Goal: Task Accomplishment & Management: Manage account settings

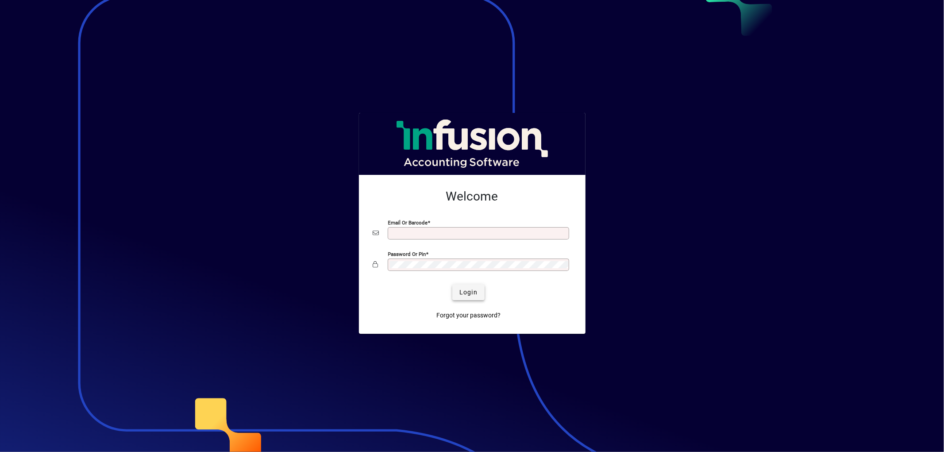
type input "**********"
click at [471, 294] on span "Login" at bounding box center [468, 292] width 18 height 9
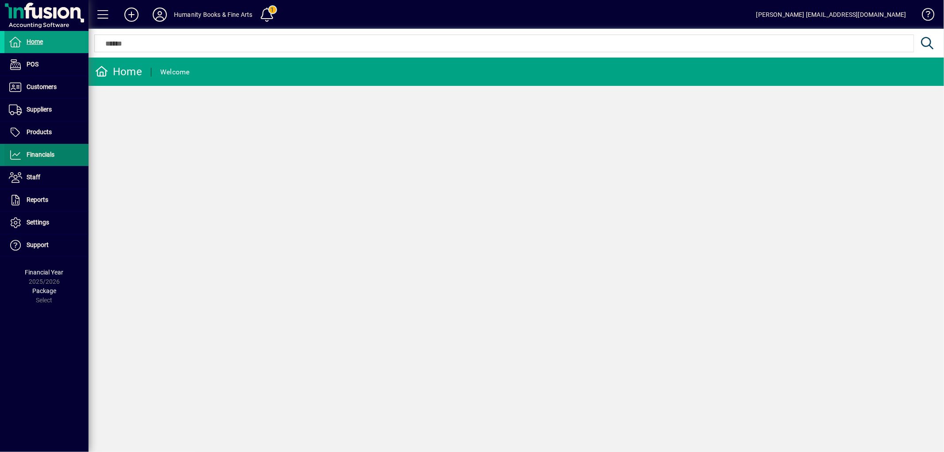
click at [49, 152] on span "Financials" at bounding box center [41, 154] width 28 height 7
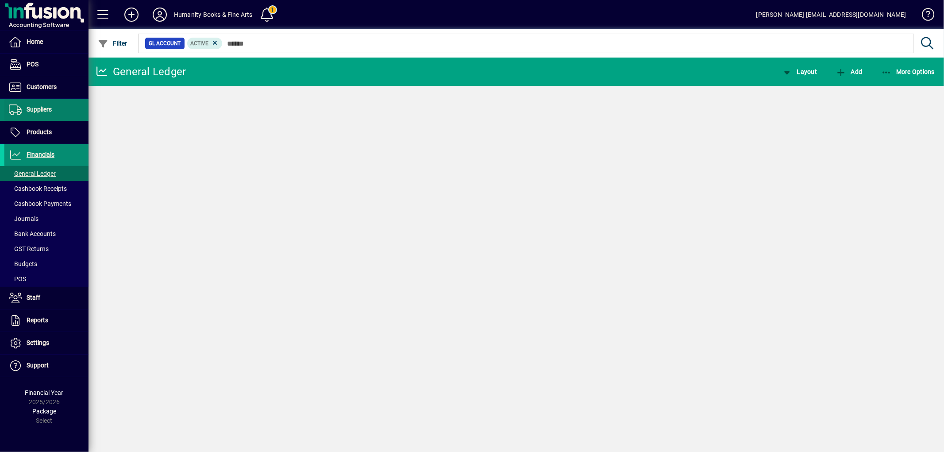
click at [39, 109] on span "Suppliers" at bounding box center [39, 109] width 25 height 7
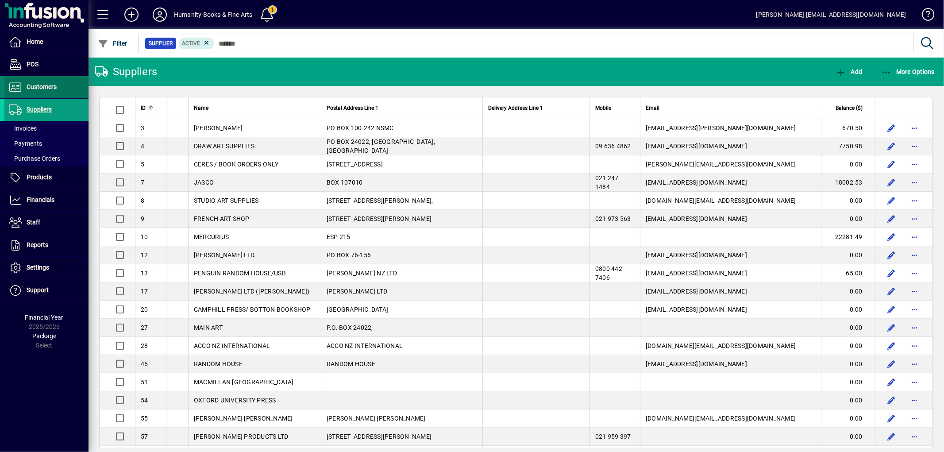
click at [38, 85] on span "Customers" at bounding box center [42, 86] width 30 height 7
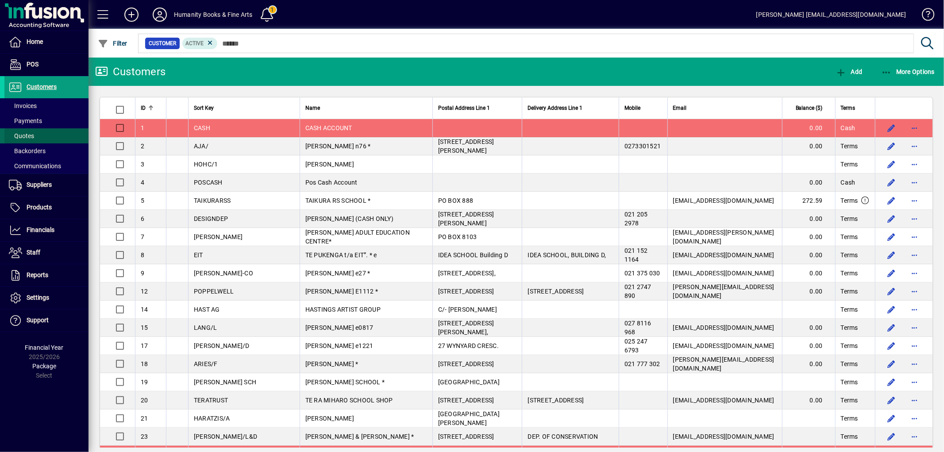
click at [34, 130] on span at bounding box center [46, 135] width 84 height 21
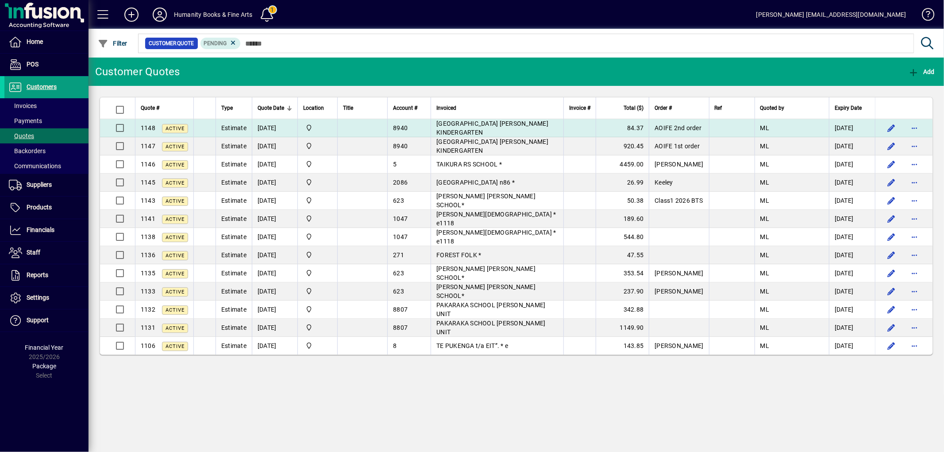
click at [479, 129] on span "[GEOGRAPHIC_DATA] [PERSON_NAME] KINDERGARTEN" at bounding box center [492, 128] width 112 height 16
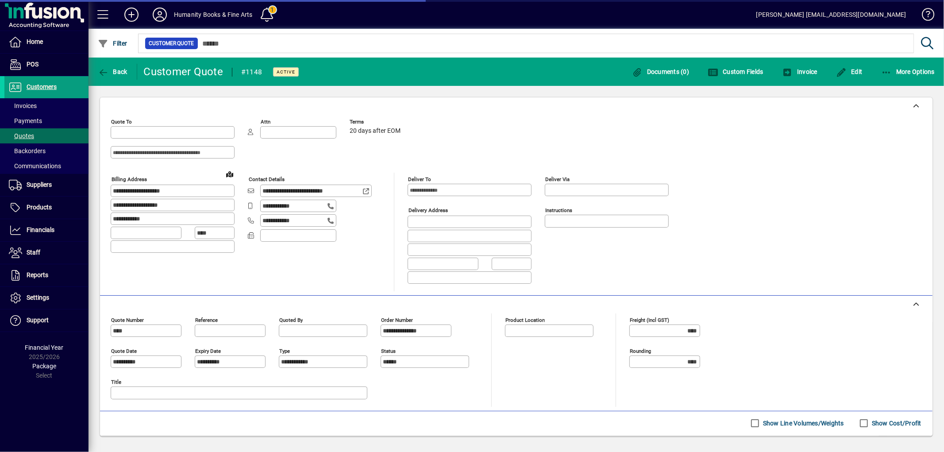
type input "**********"
click at [881, 70] on icon "button" at bounding box center [886, 72] width 11 height 9
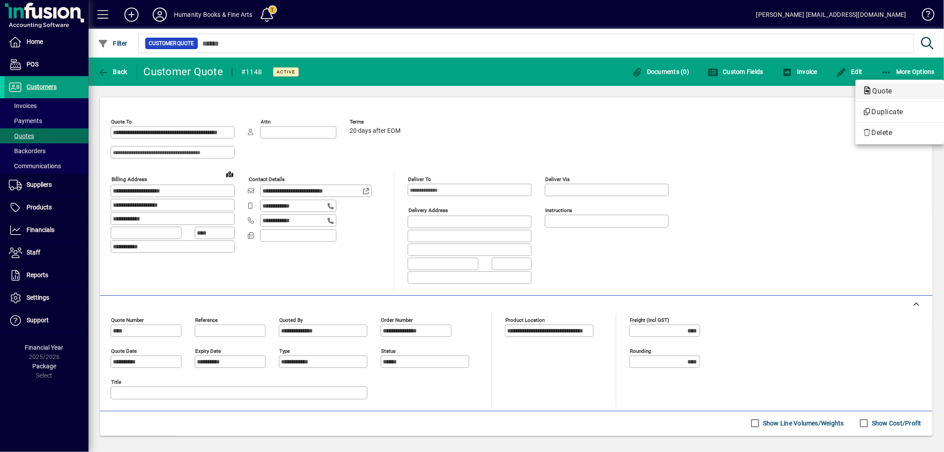
click at [878, 90] on span "Quote" at bounding box center [880, 91] width 34 height 8
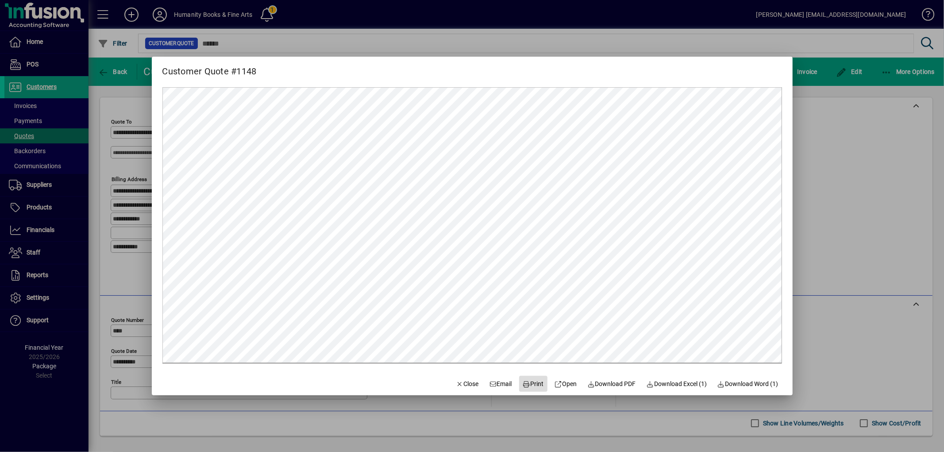
click at [523, 382] on span "Print" at bounding box center [533, 383] width 21 height 9
click at [892, 46] on div at bounding box center [472, 226] width 944 height 452
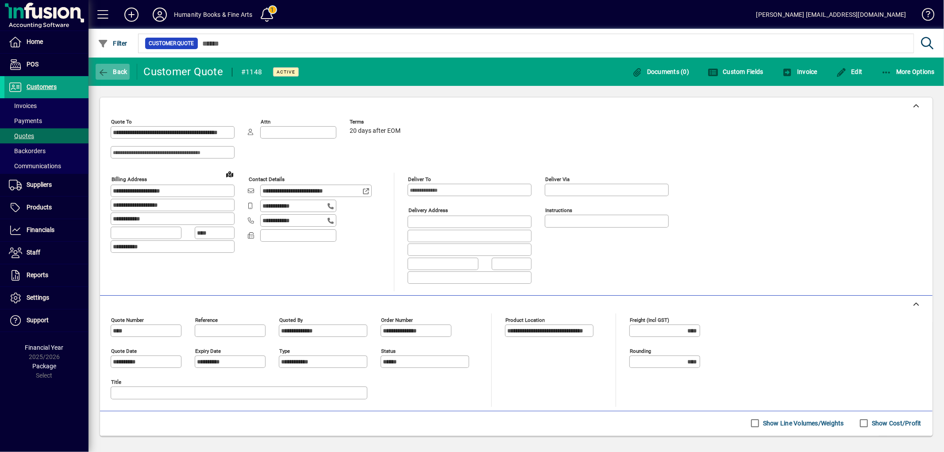
click at [100, 69] on icon "button" at bounding box center [103, 72] width 11 height 9
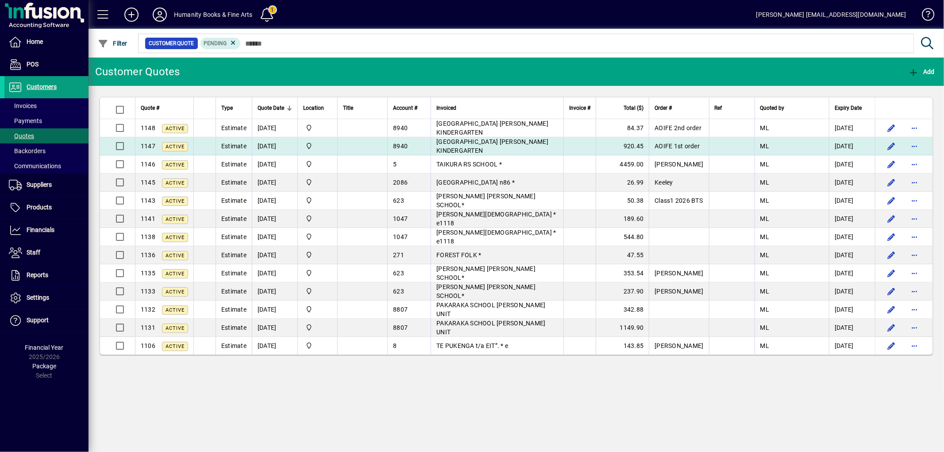
click at [698, 147] on span "AOIFE 1st order" at bounding box center [677, 146] width 45 height 7
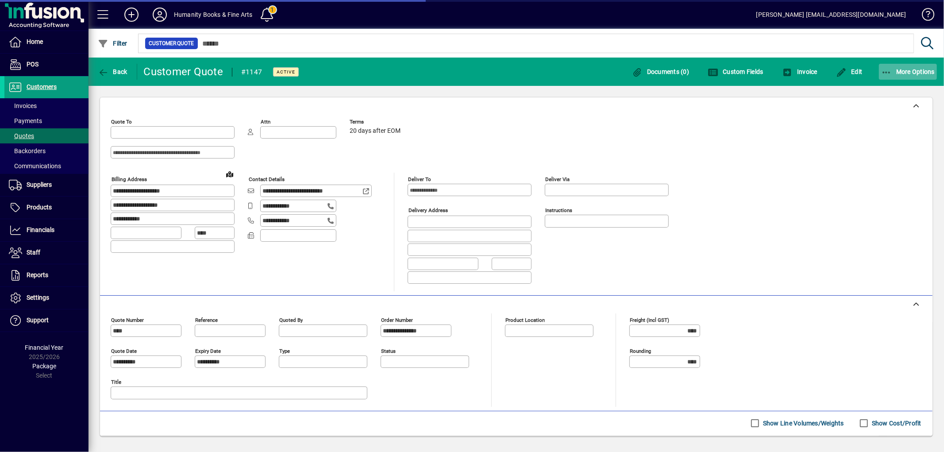
type input "**********"
type input "******"
type input "**********"
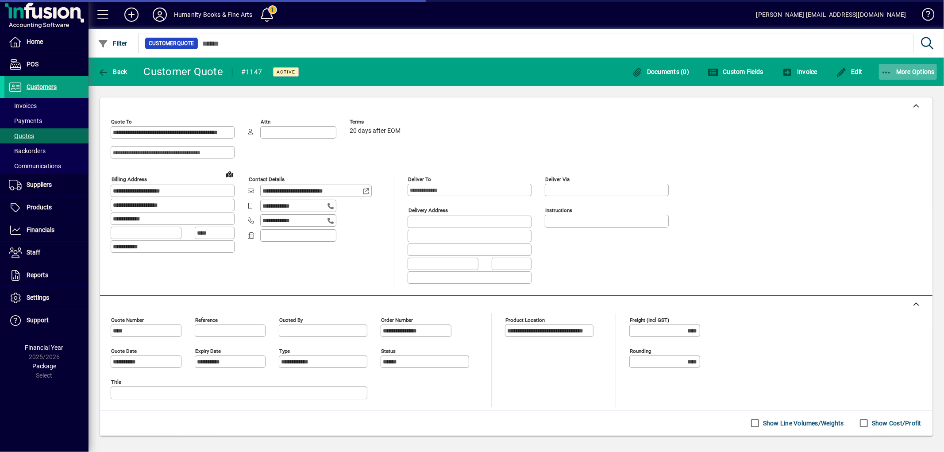
type input "**********"
click at [883, 71] on icon "button" at bounding box center [886, 72] width 11 height 9
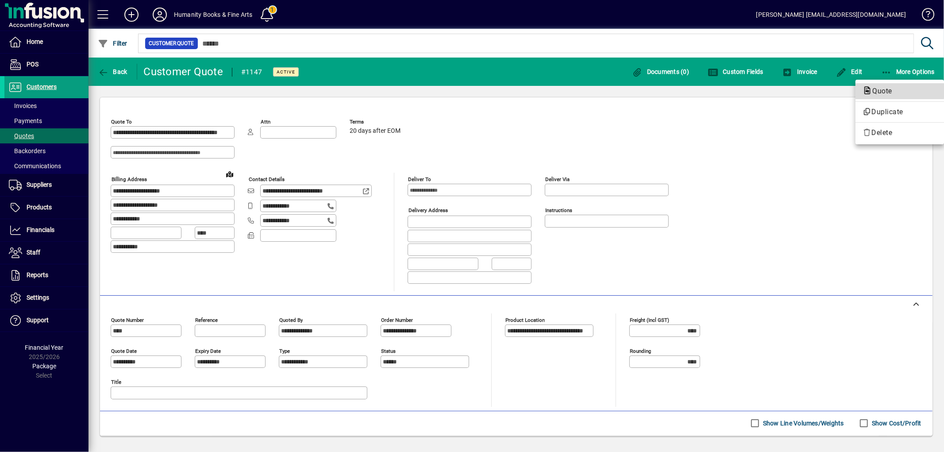
click at [883, 91] on span "Quote" at bounding box center [880, 91] width 34 height 8
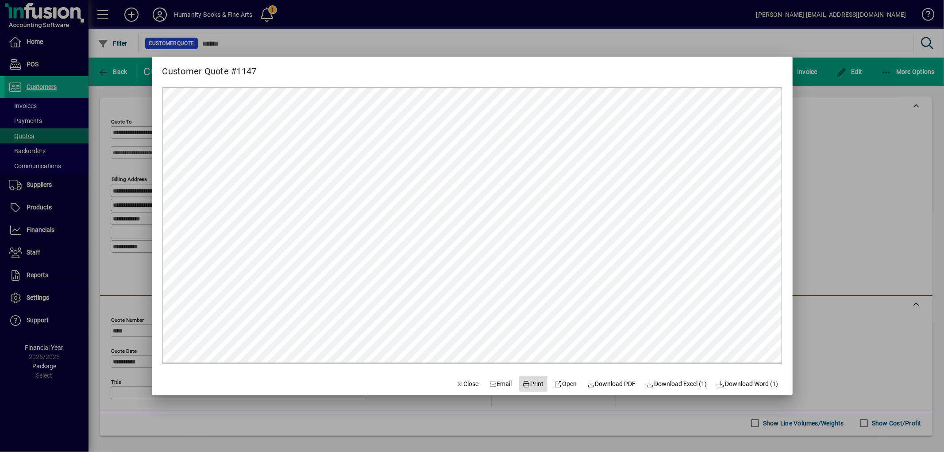
click at [523, 384] on icon at bounding box center [527, 384] width 8 height 6
click at [835, 266] on div at bounding box center [472, 226] width 944 height 452
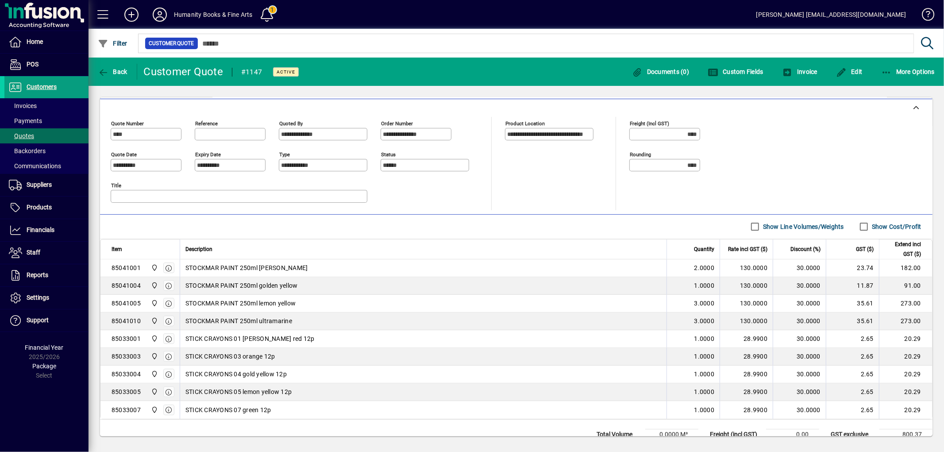
scroll to position [232, 0]
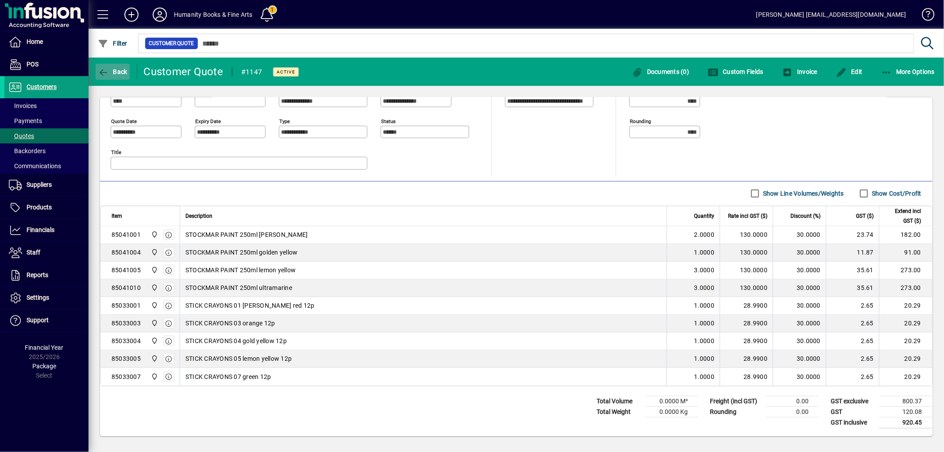
click at [102, 66] on span "button" at bounding box center [113, 71] width 34 height 21
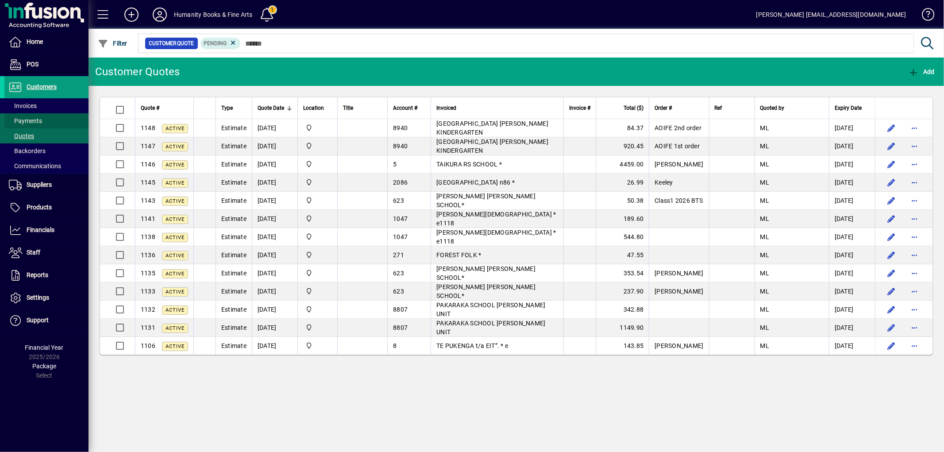
click at [40, 116] on span at bounding box center [46, 120] width 84 height 21
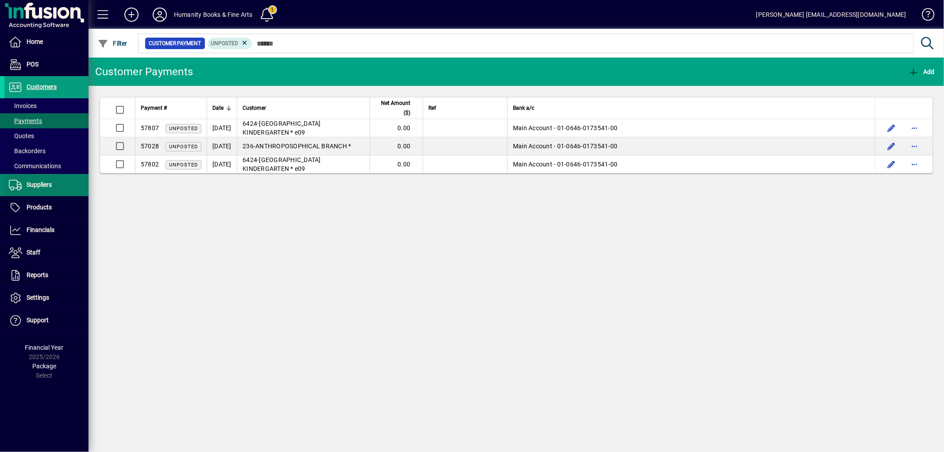
click at [34, 178] on span at bounding box center [46, 184] width 84 height 21
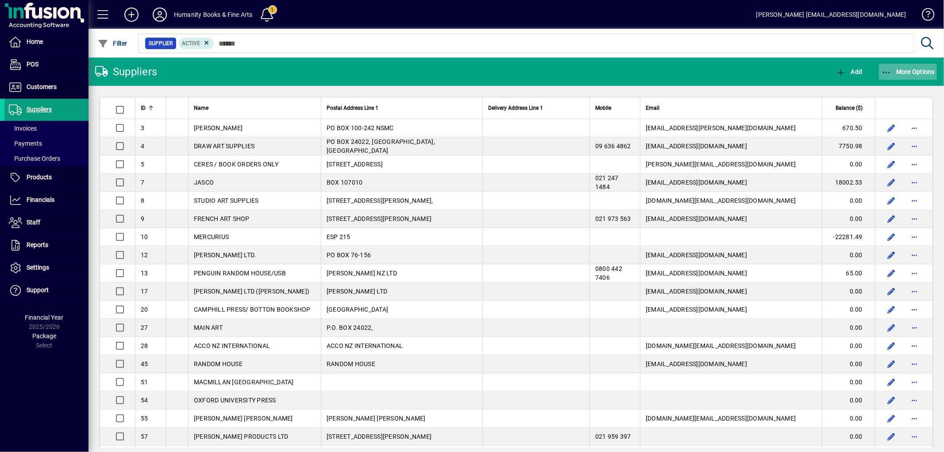
click at [882, 73] on icon "button" at bounding box center [886, 72] width 11 height 9
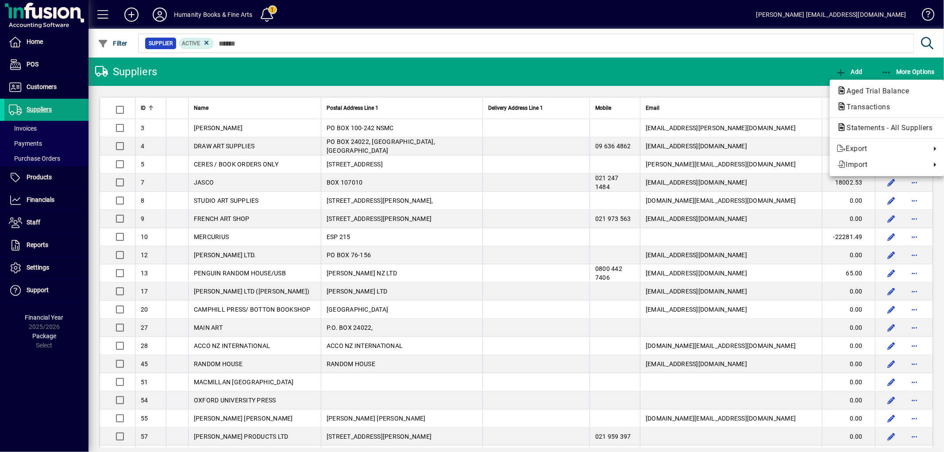
click at [30, 146] on div at bounding box center [472, 226] width 944 height 452
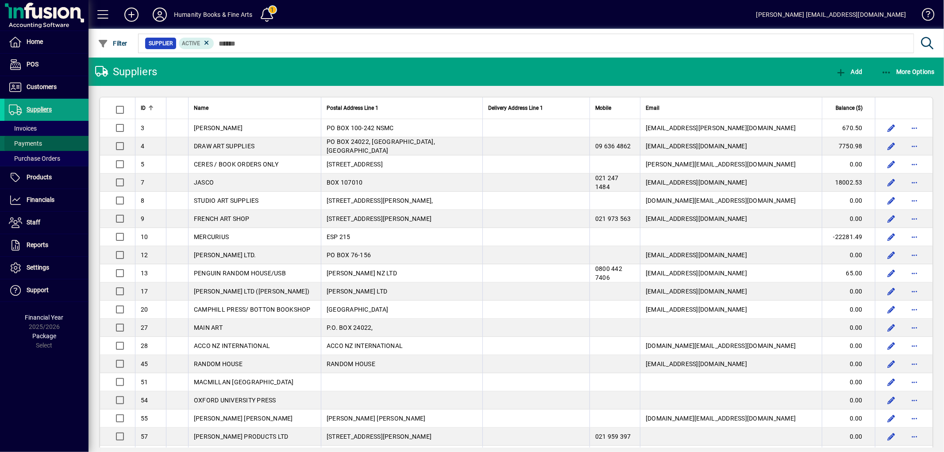
click at [26, 142] on span "Payments" at bounding box center [25, 143] width 33 height 7
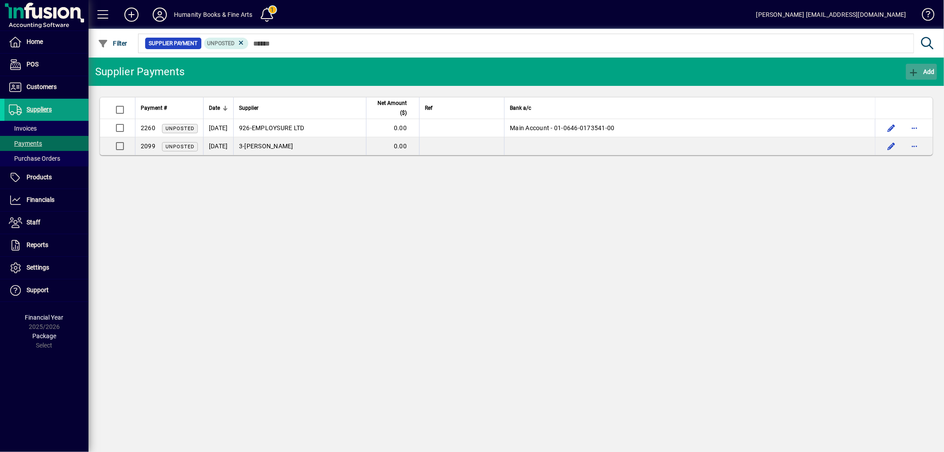
click at [915, 78] on span "button" at bounding box center [921, 71] width 31 height 21
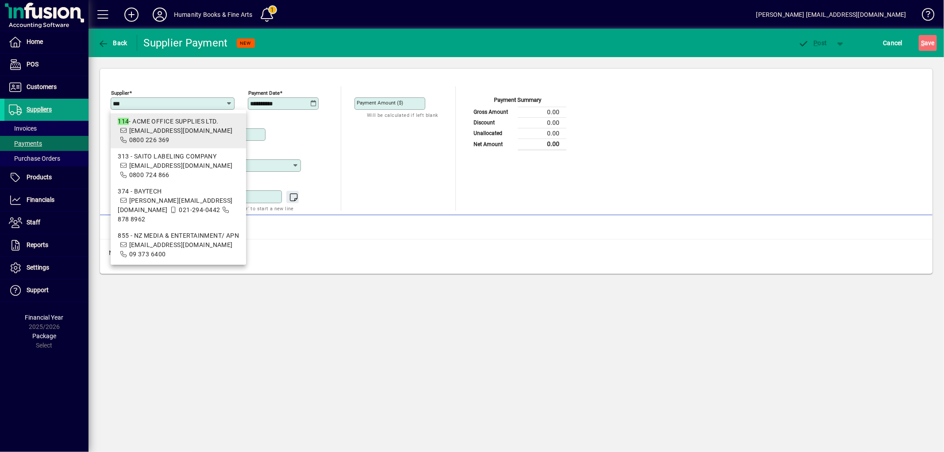
click at [164, 119] on div "114 - ACME OFFICE SUPPLIES LTD." at bounding box center [178, 121] width 121 height 9
type input "**********"
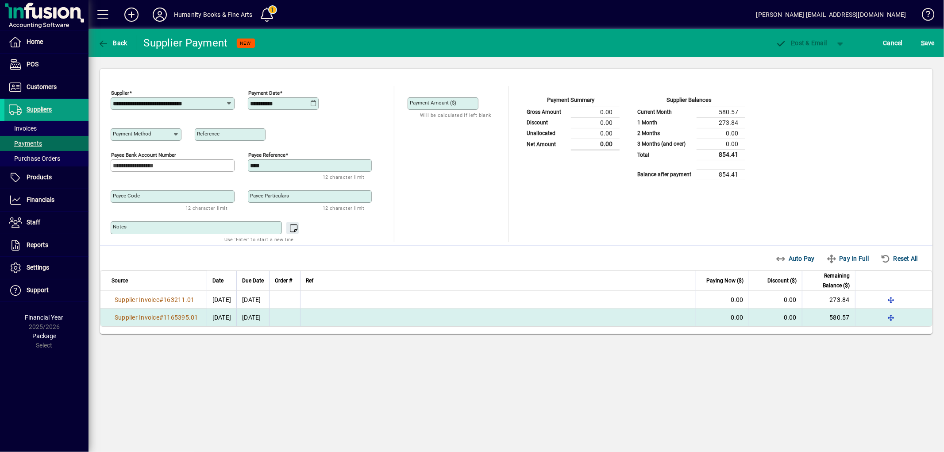
type input "**********"
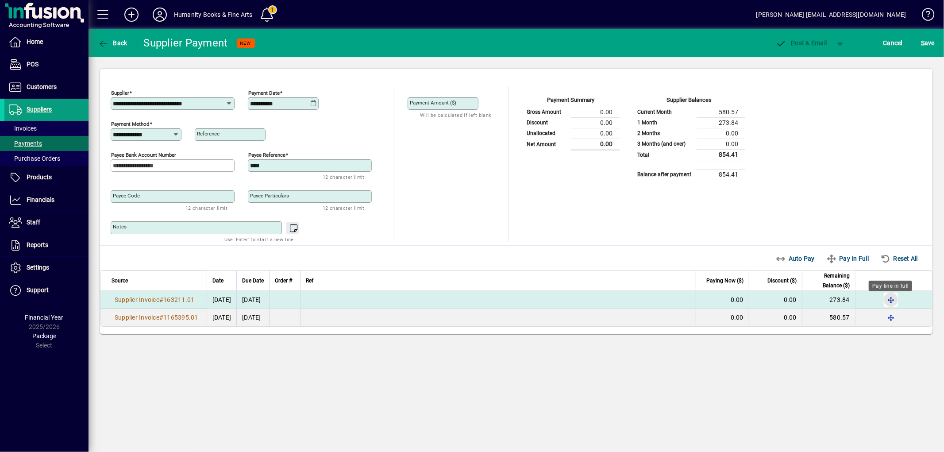
click at [893, 302] on span "button" at bounding box center [890, 299] width 21 height 21
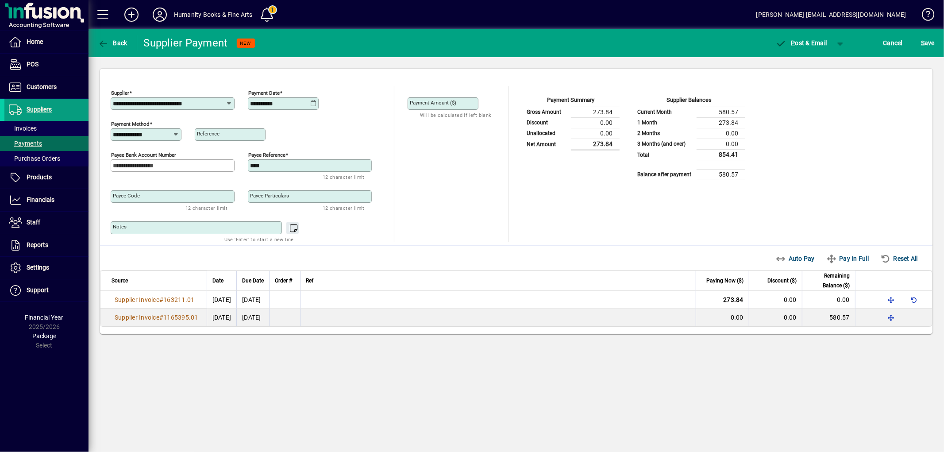
click at [310, 105] on icon at bounding box center [313, 103] width 7 height 7
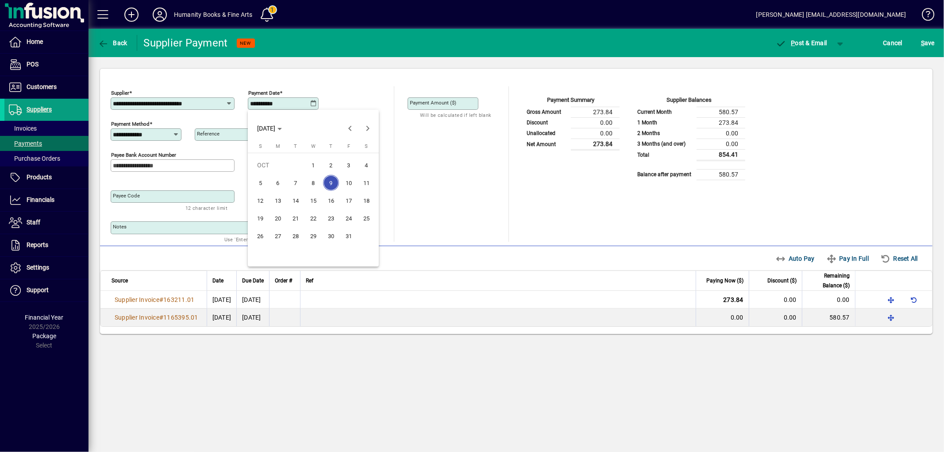
click at [347, 181] on span "10" at bounding box center [349, 183] width 16 height 16
type input "**********"
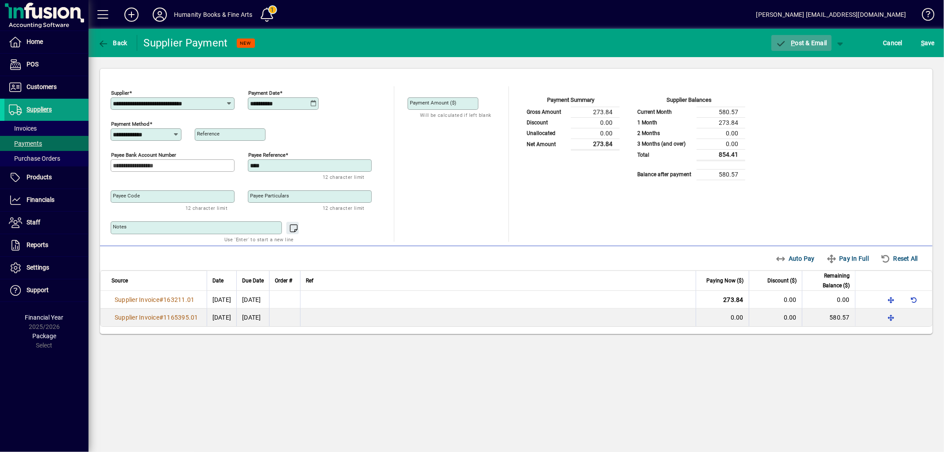
click at [819, 43] on span "P ost & Email" at bounding box center [801, 42] width 51 height 7
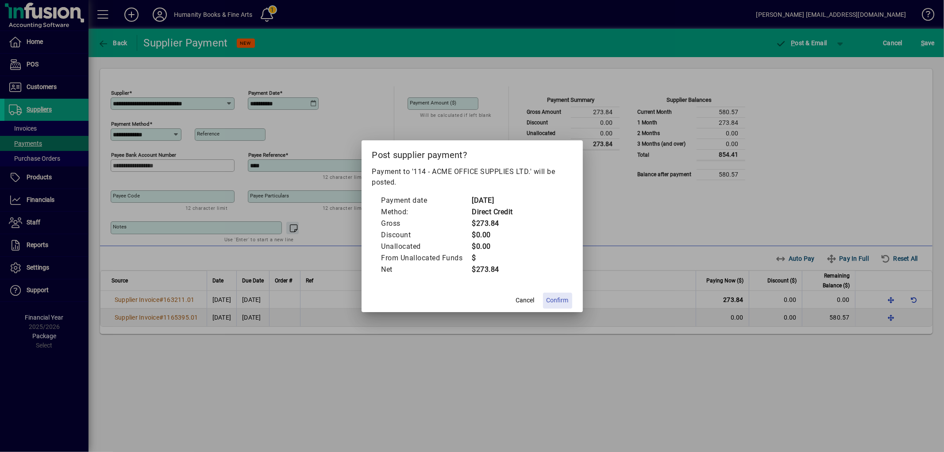
click at [553, 302] on span "Confirm" at bounding box center [558, 300] width 22 height 9
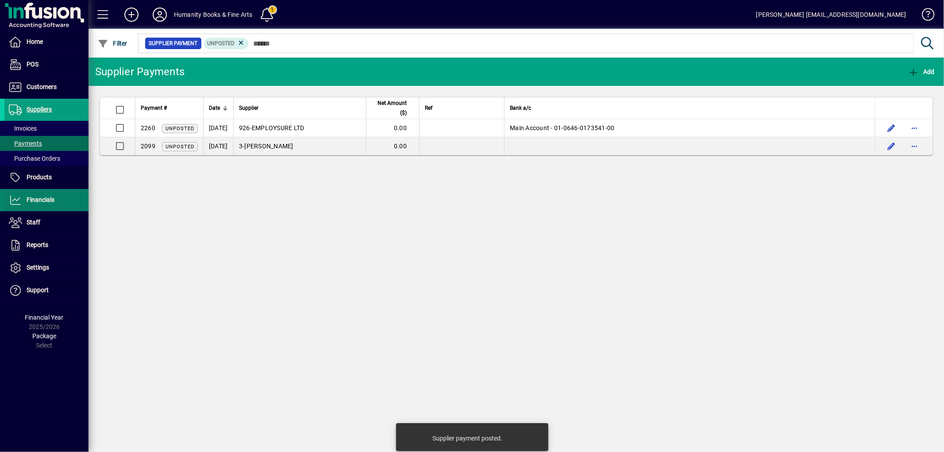
click at [43, 201] on span "Financials" at bounding box center [41, 199] width 28 height 7
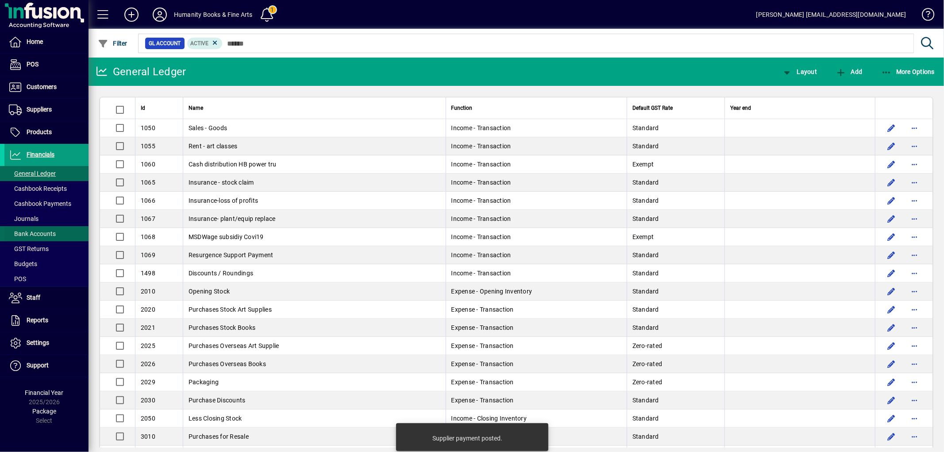
click at [37, 236] on span "Bank Accounts" at bounding box center [32, 233] width 47 height 7
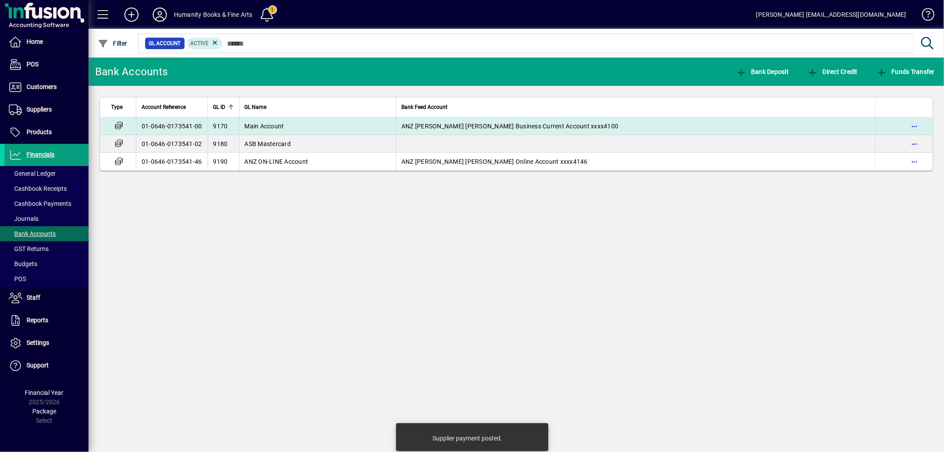
click at [273, 129] on span "Main Account" at bounding box center [264, 126] width 39 height 7
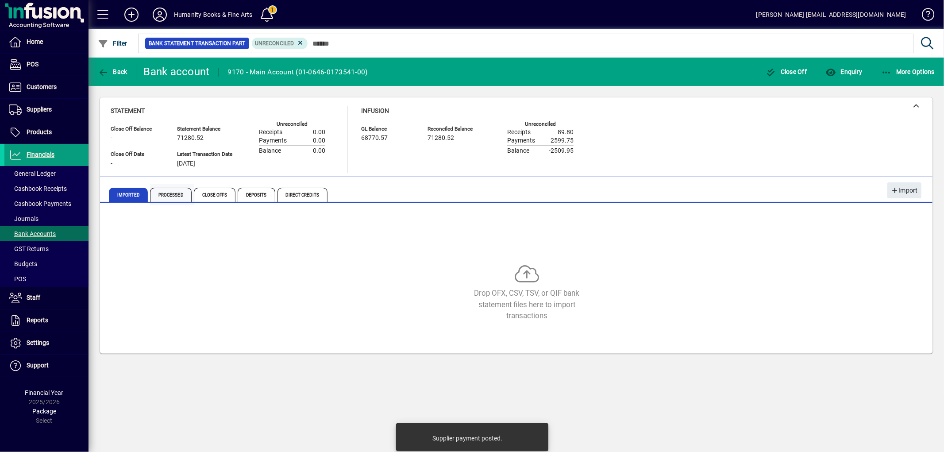
click at [167, 196] on span "Processed" at bounding box center [171, 195] width 42 height 14
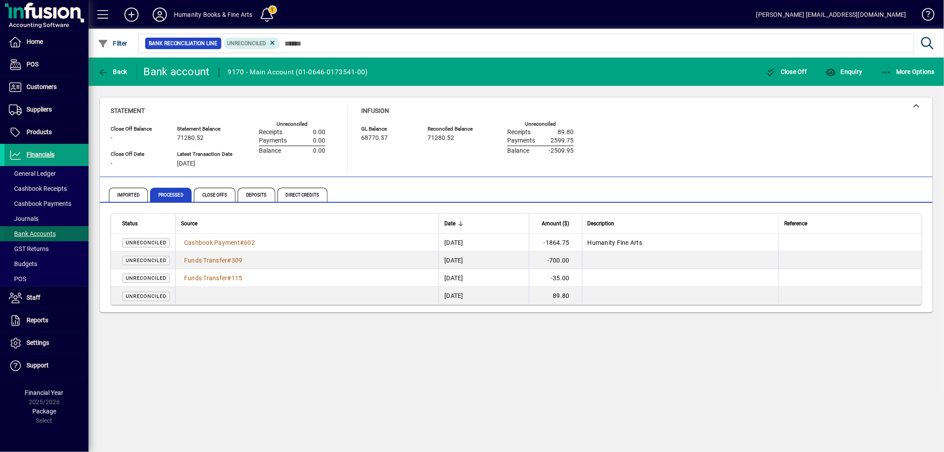
click at [39, 235] on span "Bank Accounts" at bounding box center [32, 233] width 47 height 7
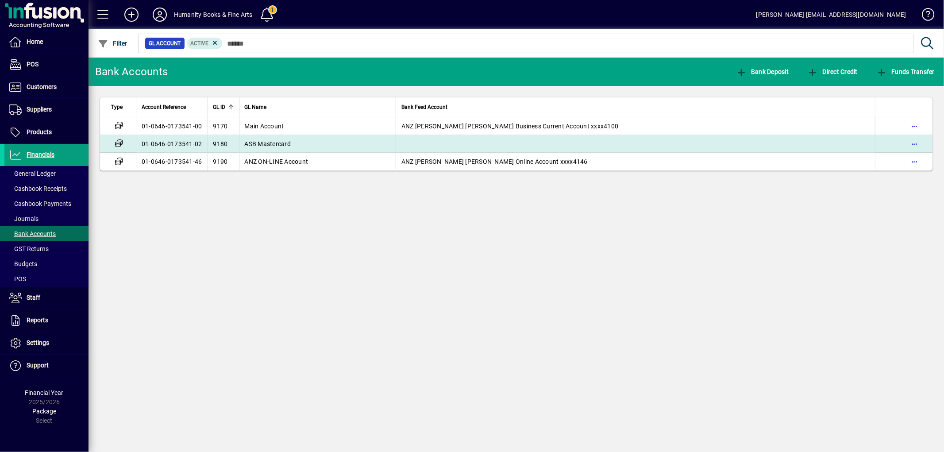
click at [250, 143] on span "ASB Mastercard" at bounding box center [268, 143] width 46 height 7
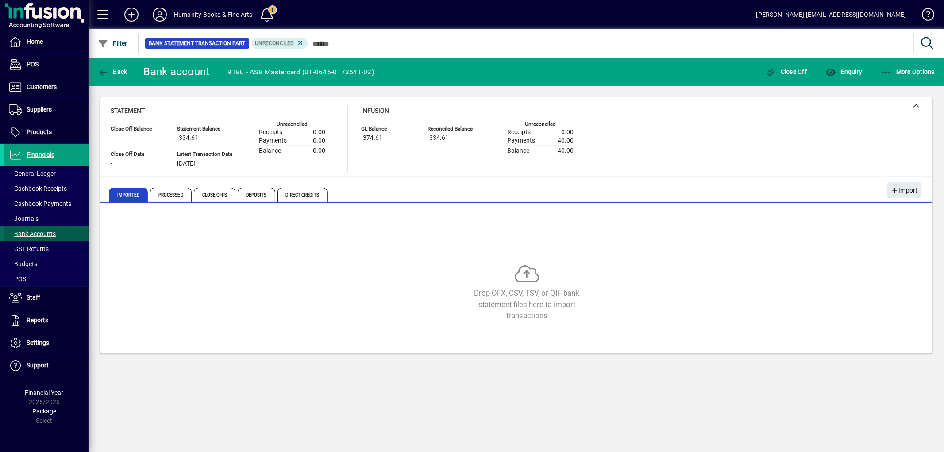
click at [37, 228] on span at bounding box center [46, 233] width 84 height 21
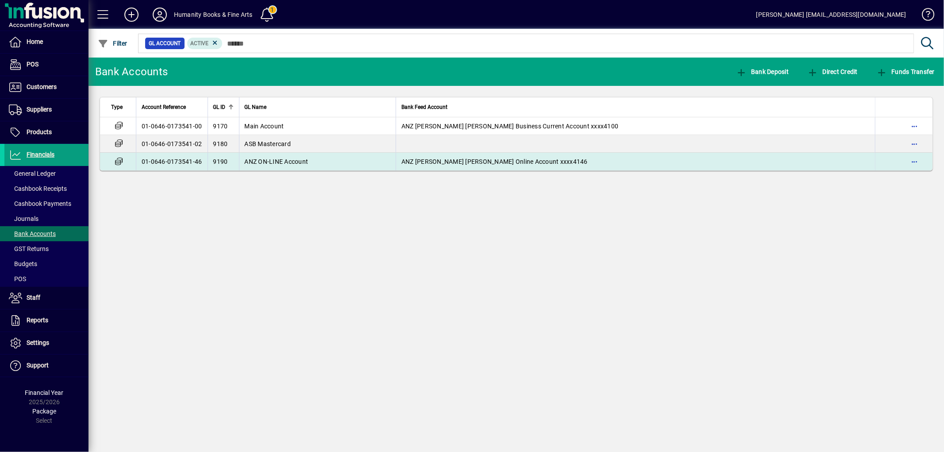
click at [297, 165] on td "ANZ ON-LINE Account" at bounding box center [317, 162] width 157 height 18
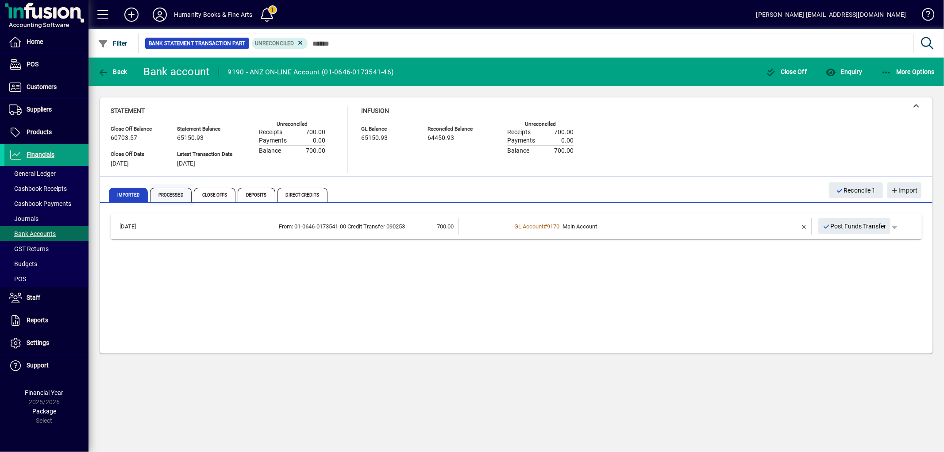
click at [165, 195] on span "Processed" at bounding box center [171, 195] width 42 height 14
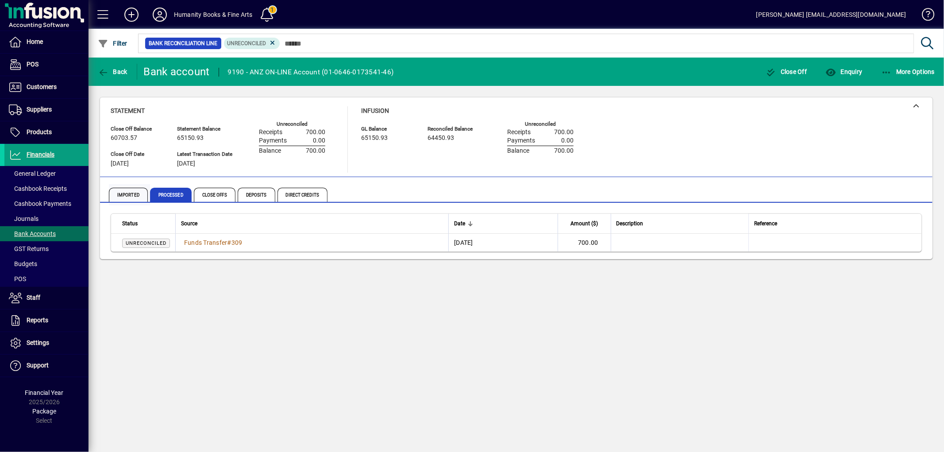
click at [127, 194] on span "Imported" at bounding box center [128, 195] width 39 height 14
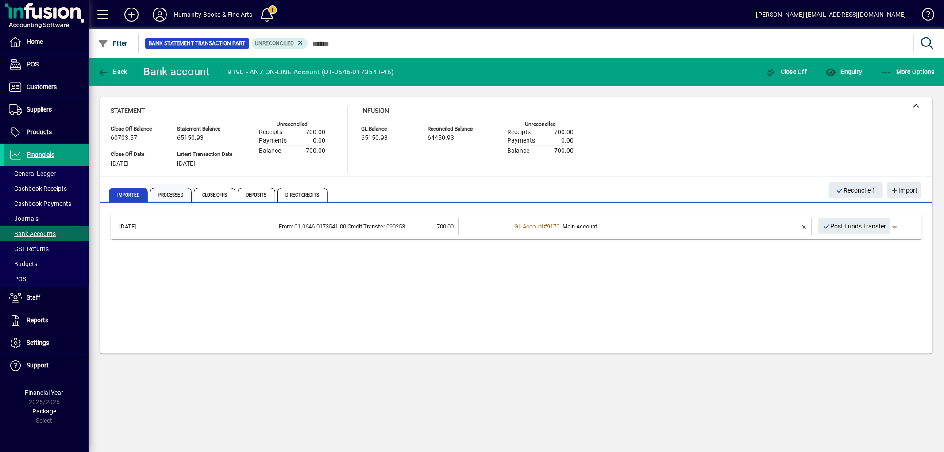
click at [184, 197] on span "Processed" at bounding box center [171, 195] width 42 height 14
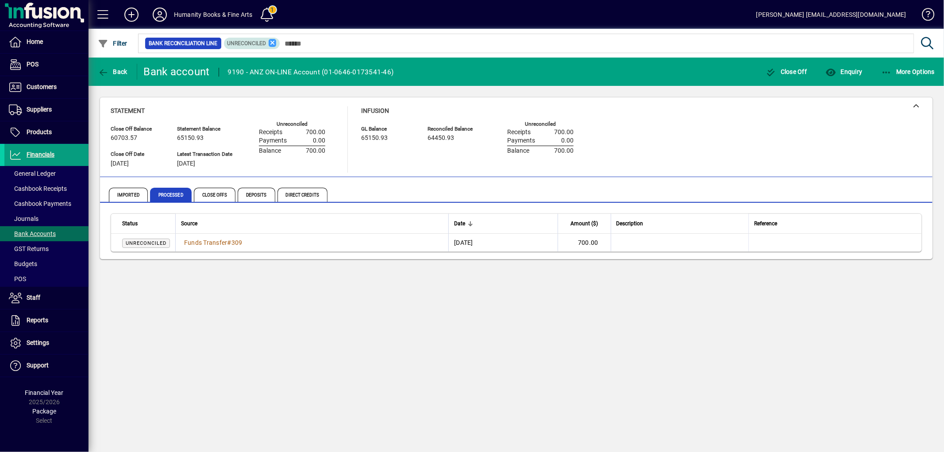
click at [276, 42] on icon at bounding box center [273, 43] width 8 height 8
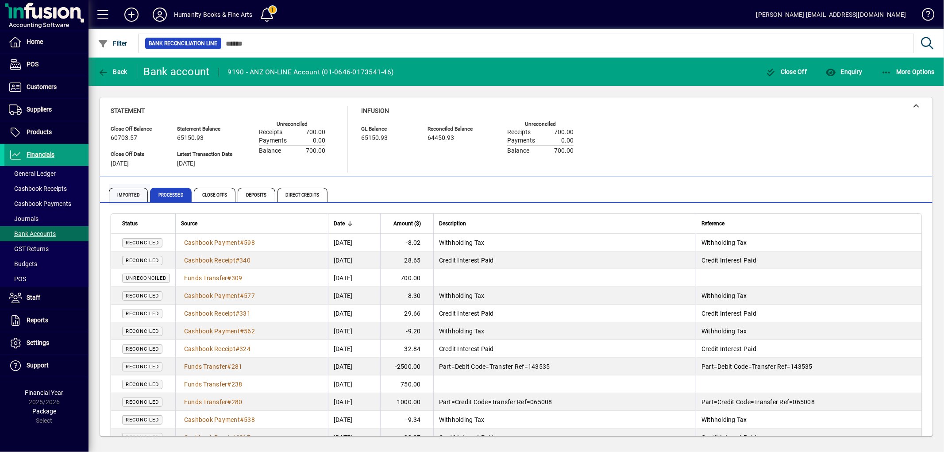
click at [126, 200] on span "Imported" at bounding box center [128, 195] width 39 height 14
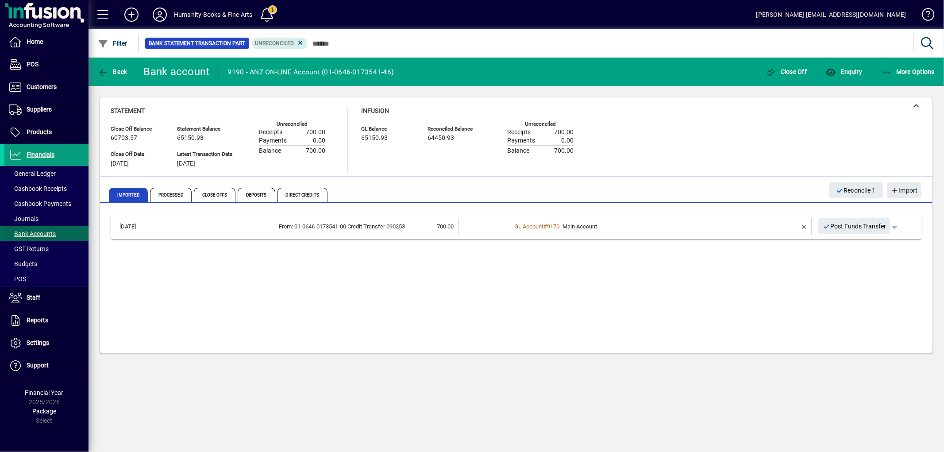
click at [50, 231] on span "Bank Accounts" at bounding box center [32, 233] width 47 height 7
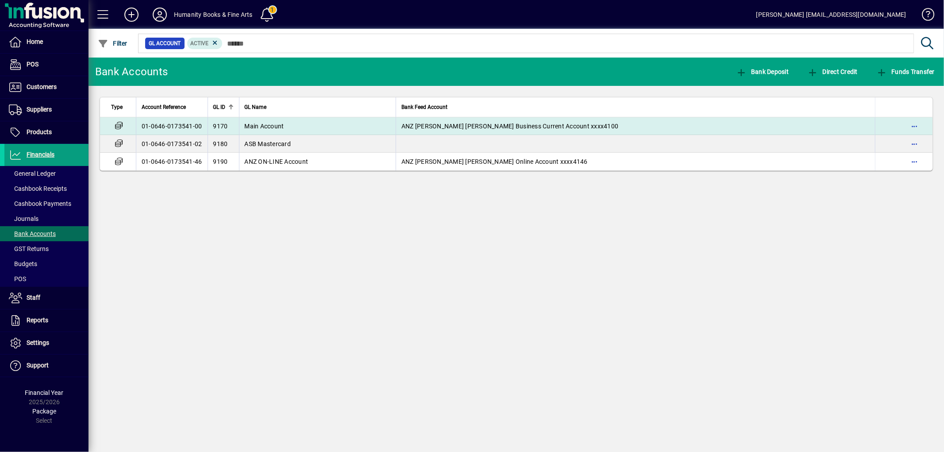
click at [257, 129] on span "Main Account" at bounding box center [264, 126] width 39 height 7
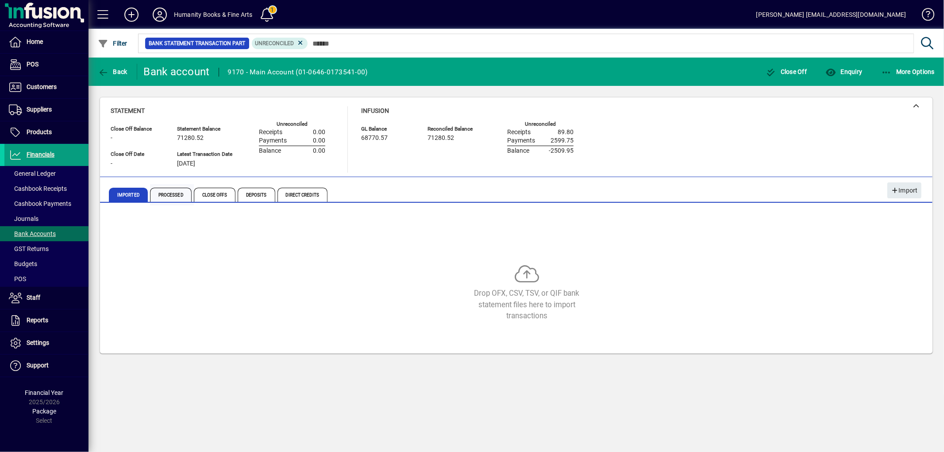
click at [177, 197] on span "Processed" at bounding box center [171, 195] width 42 height 14
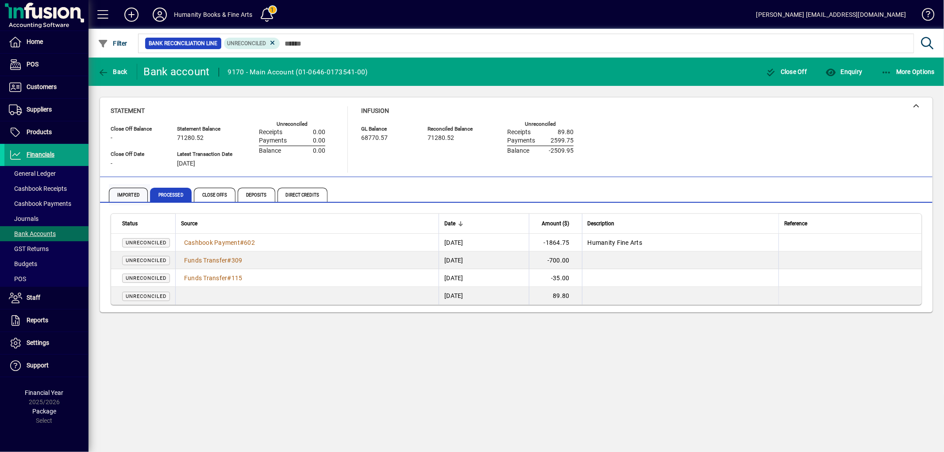
click at [122, 195] on span "Imported" at bounding box center [128, 195] width 39 height 14
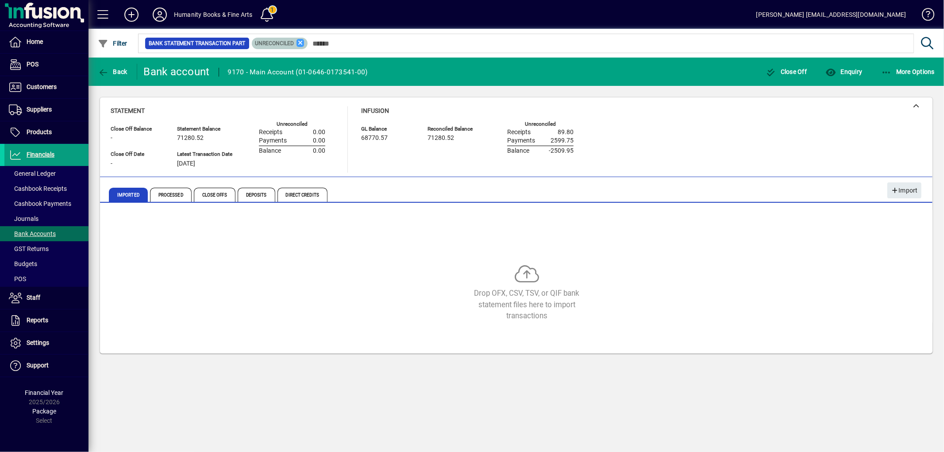
click at [305, 43] on icon at bounding box center [301, 43] width 8 height 8
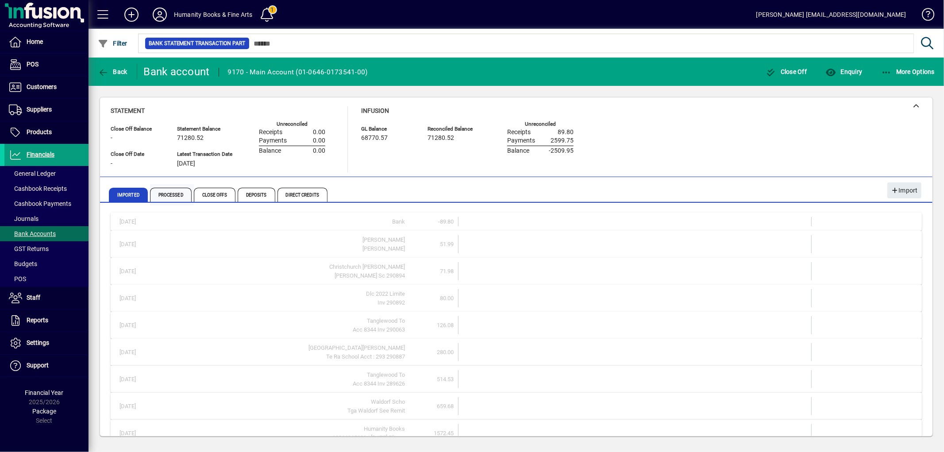
click at [184, 195] on span "Processed" at bounding box center [171, 195] width 42 height 14
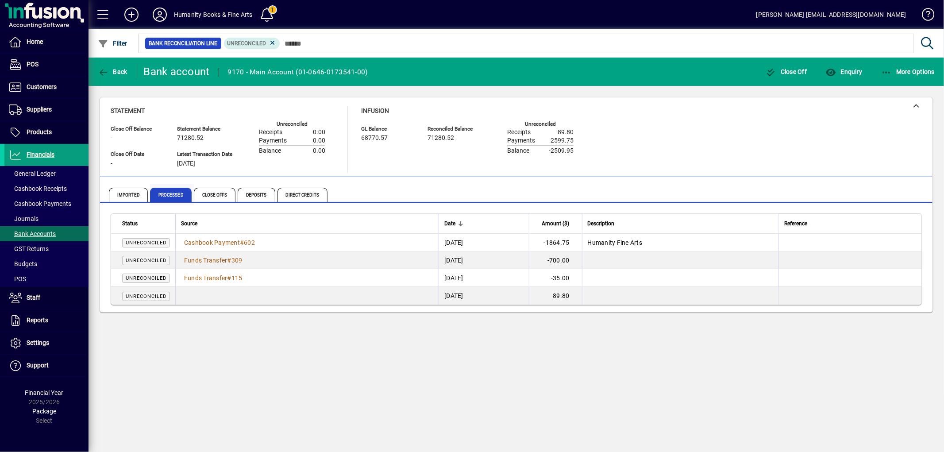
click at [176, 188] on span "Processed" at bounding box center [171, 195] width 42 height 14
click at [277, 42] on icon at bounding box center [273, 43] width 8 height 8
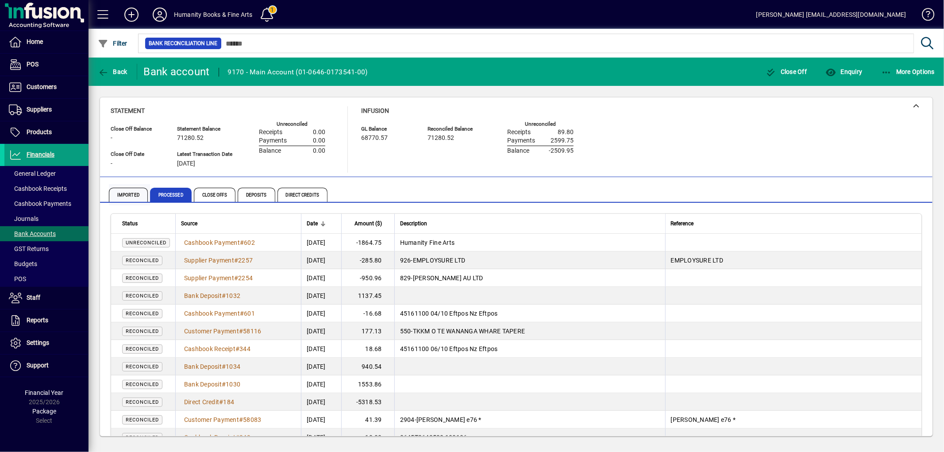
click at [122, 196] on span "Imported" at bounding box center [128, 195] width 39 height 14
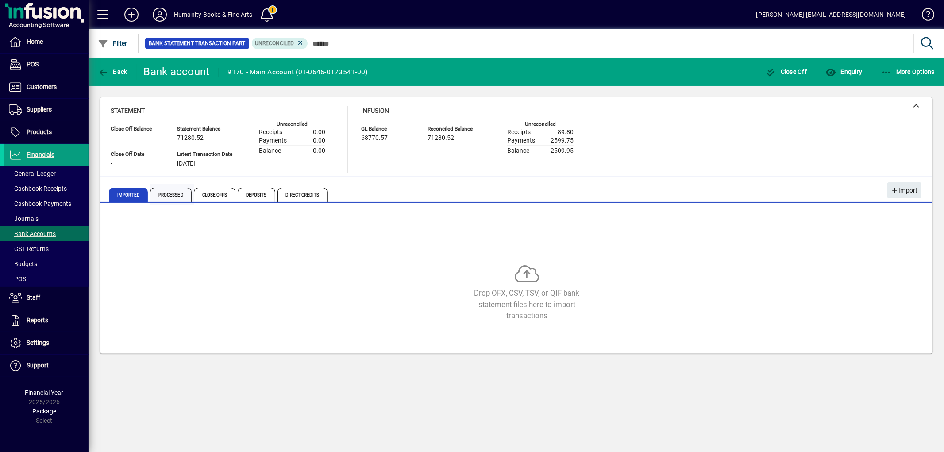
click at [174, 196] on span "Processed" at bounding box center [171, 195] width 42 height 14
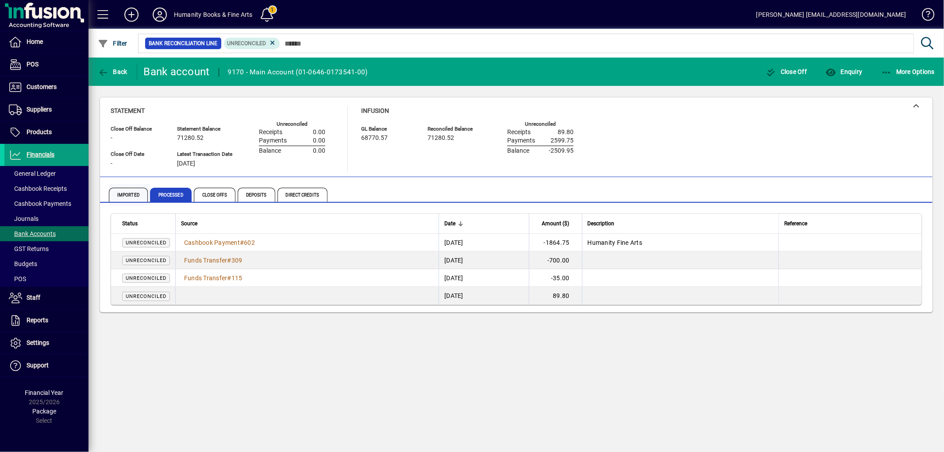
click at [124, 196] on span "Imported" at bounding box center [128, 195] width 39 height 14
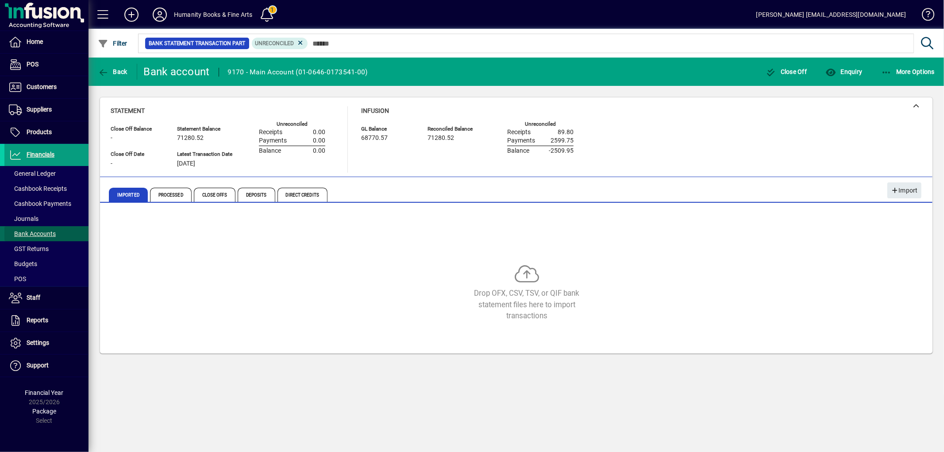
click at [61, 237] on span at bounding box center [46, 233] width 84 height 21
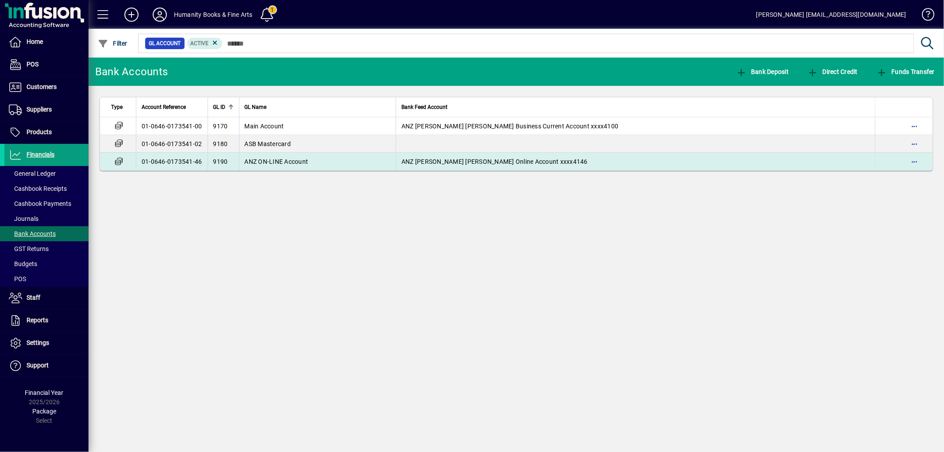
click at [260, 160] on span "ANZ ON-LINE Account" at bounding box center [277, 161] width 64 height 7
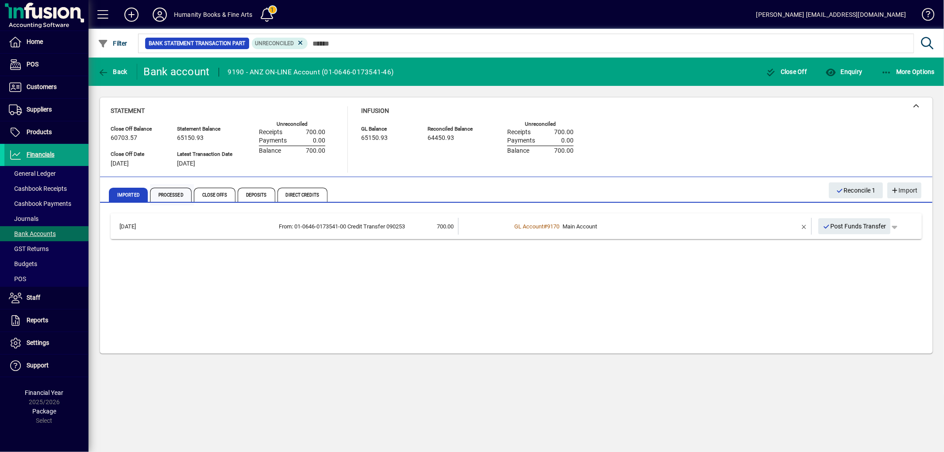
click at [154, 200] on span "Processed" at bounding box center [171, 195] width 42 height 14
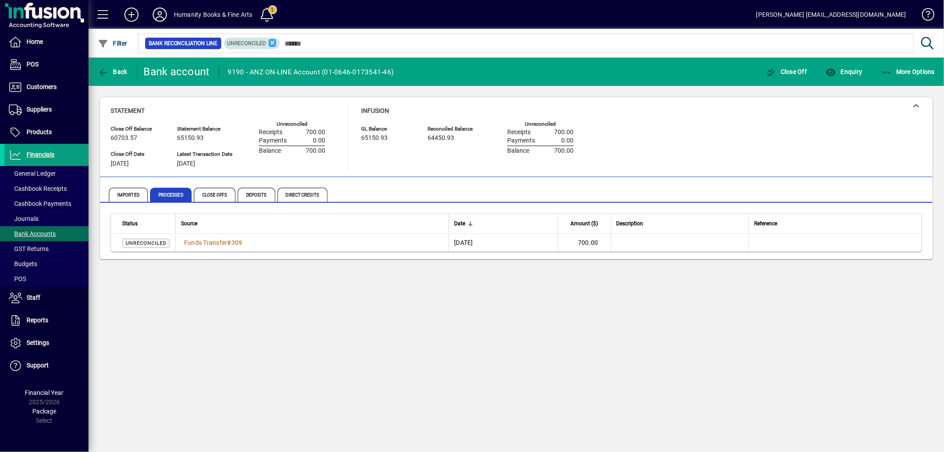
click at [276, 43] on icon at bounding box center [273, 43] width 8 height 8
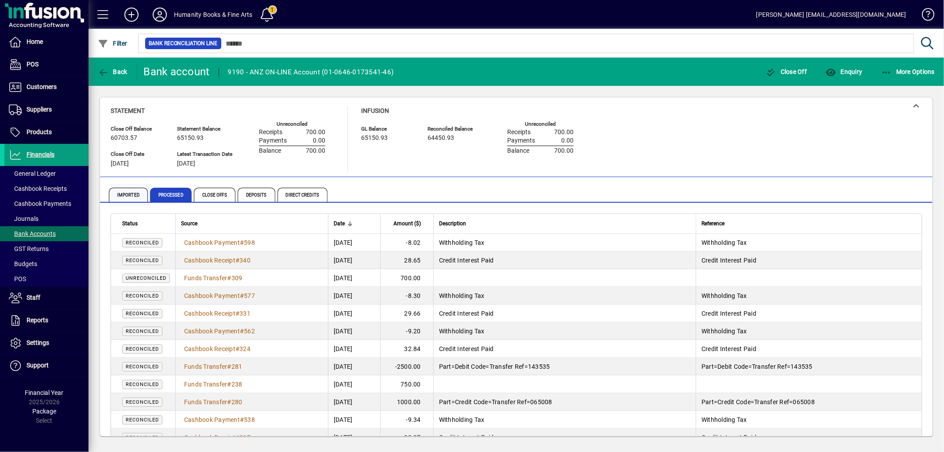
click at [131, 197] on span "Imported" at bounding box center [128, 195] width 39 height 14
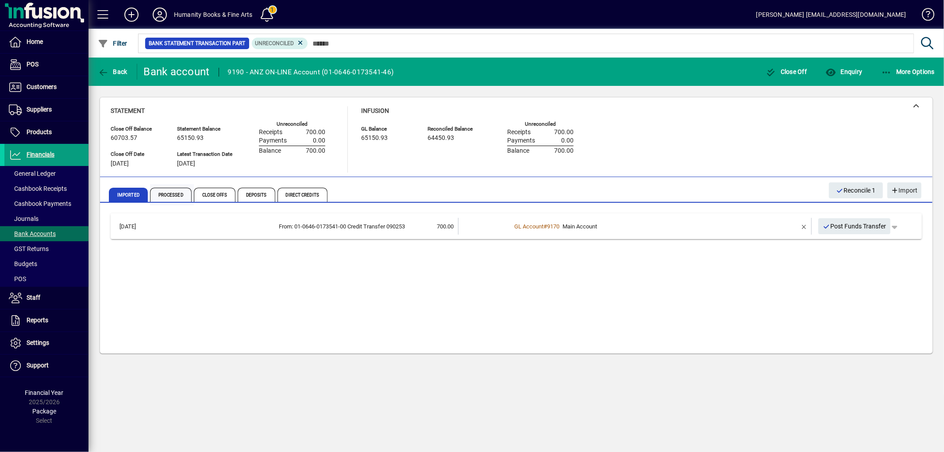
click at [169, 197] on span "Processed" at bounding box center [171, 195] width 42 height 14
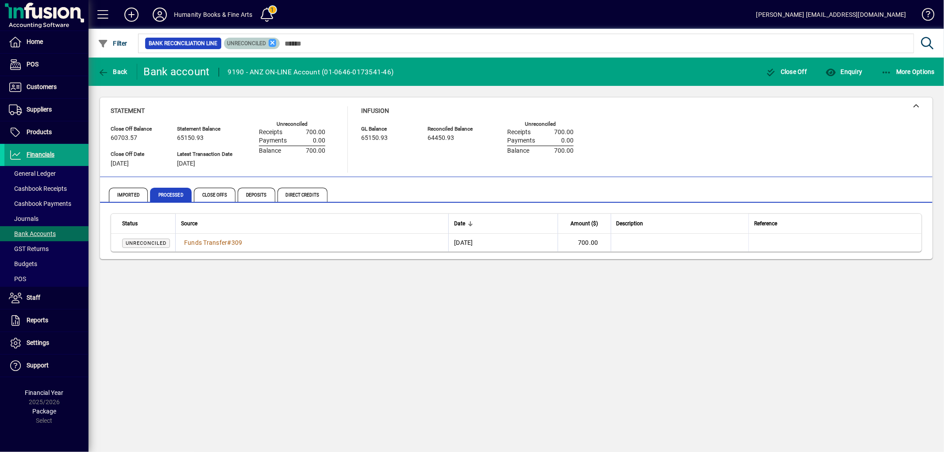
click at [275, 41] on icon at bounding box center [273, 43] width 8 height 8
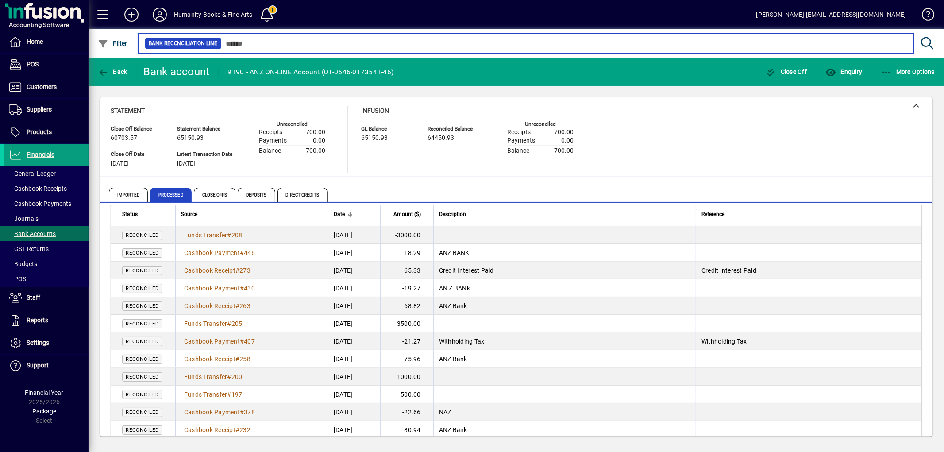
scroll to position [49, 0]
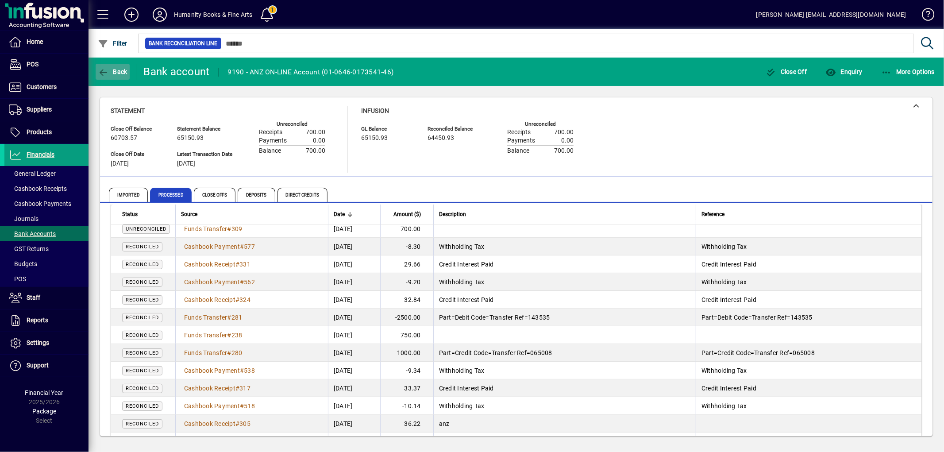
click at [104, 72] on icon "button" at bounding box center [103, 72] width 11 height 9
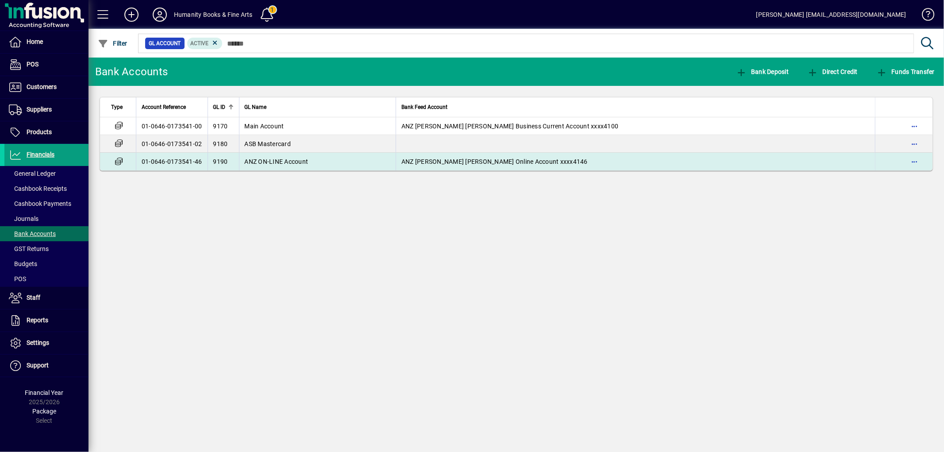
click at [262, 154] on td "ANZ ON-LINE Account" at bounding box center [317, 162] width 157 height 18
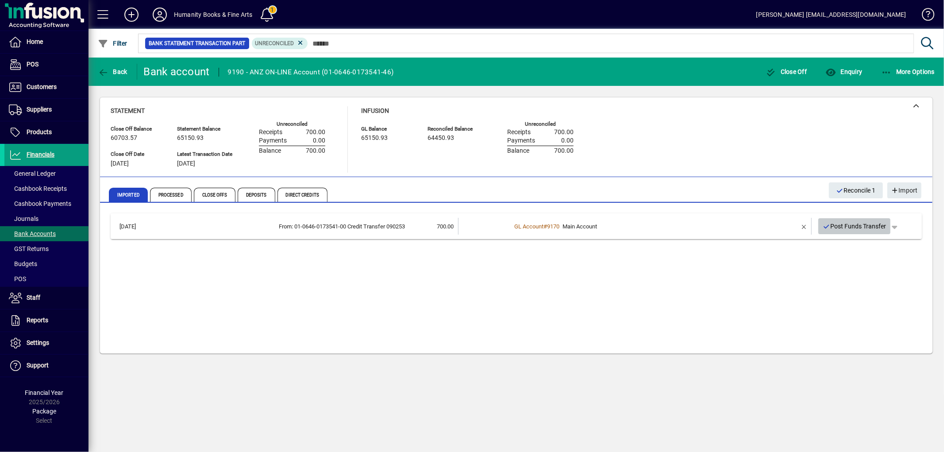
click at [851, 229] on span "Post Funds Transfer" at bounding box center [855, 226] width 64 height 15
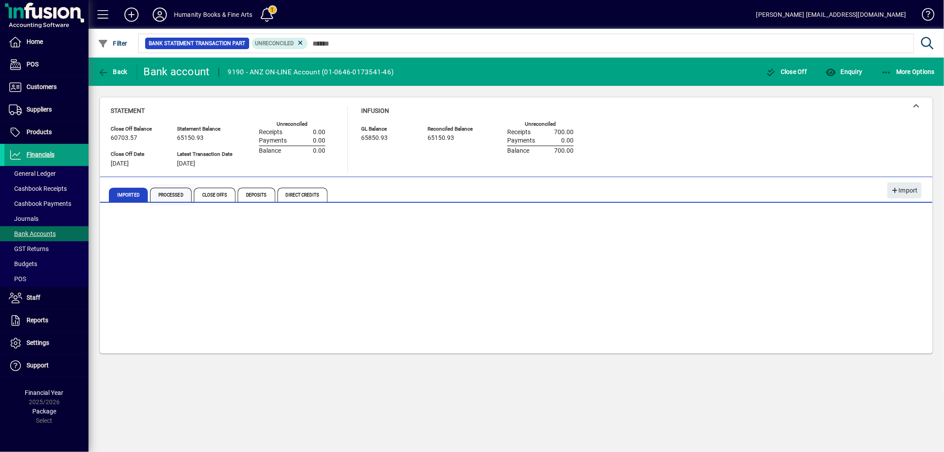
click at [159, 197] on span "Processed" at bounding box center [171, 195] width 42 height 14
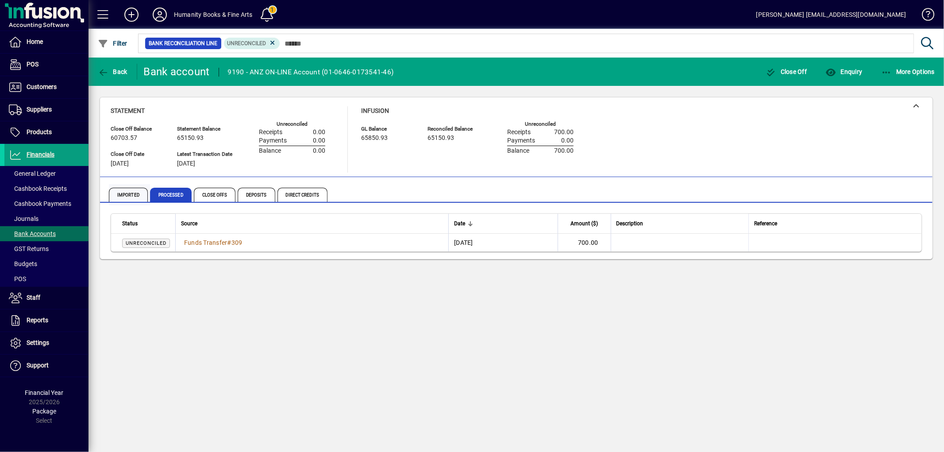
click at [129, 196] on span "Imported" at bounding box center [128, 195] width 39 height 14
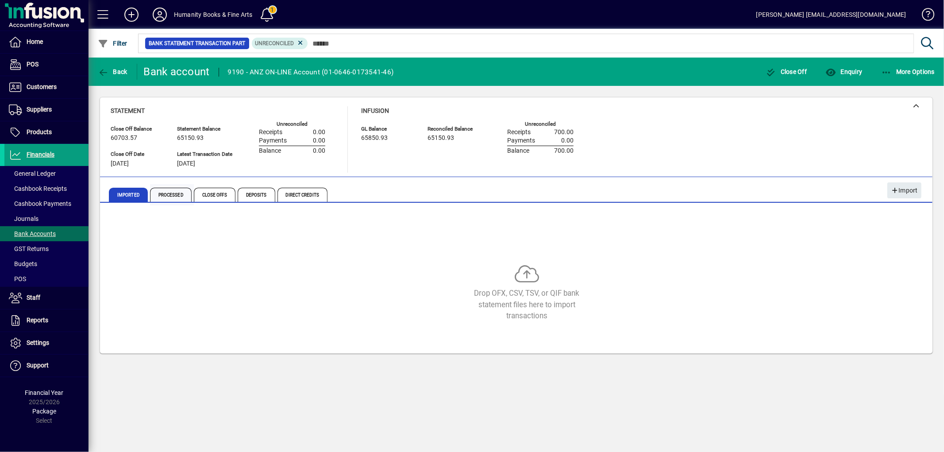
click at [158, 195] on span "Processed" at bounding box center [171, 195] width 42 height 14
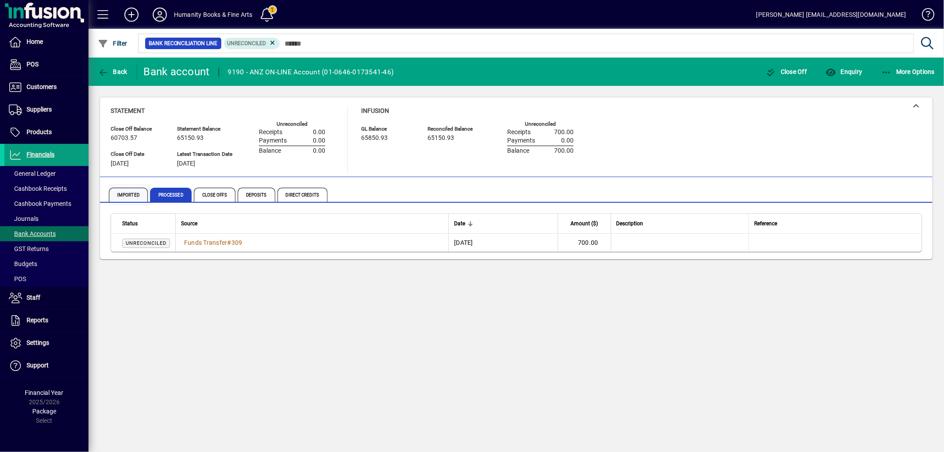
click at [140, 192] on span "Imported" at bounding box center [128, 195] width 39 height 14
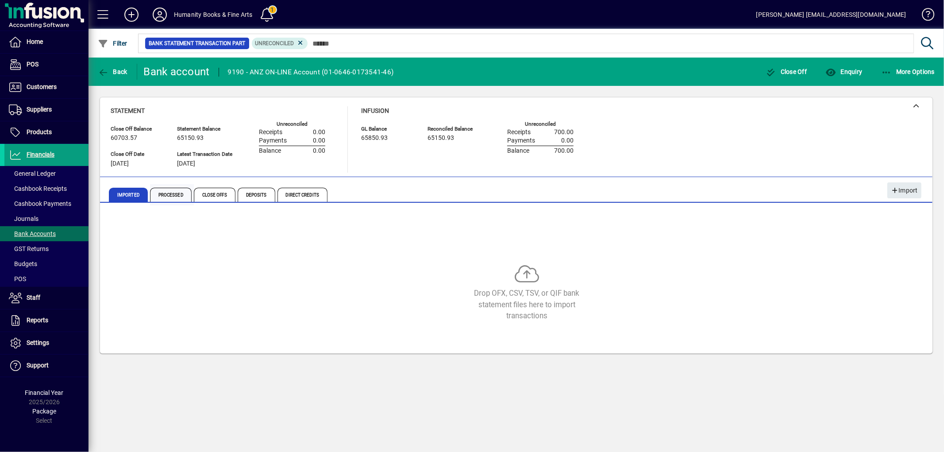
click at [171, 201] on span "Processed" at bounding box center [171, 195] width 42 height 14
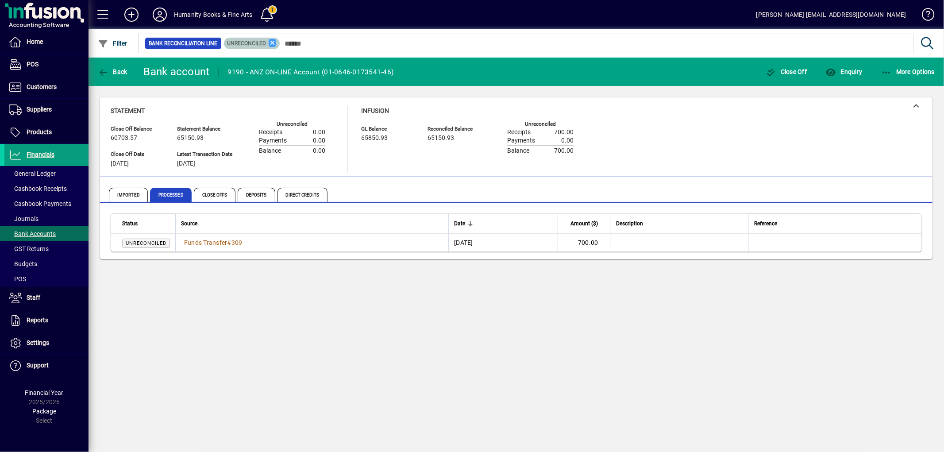
click at [271, 39] on icon at bounding box center [273, 43] width 8 height 8
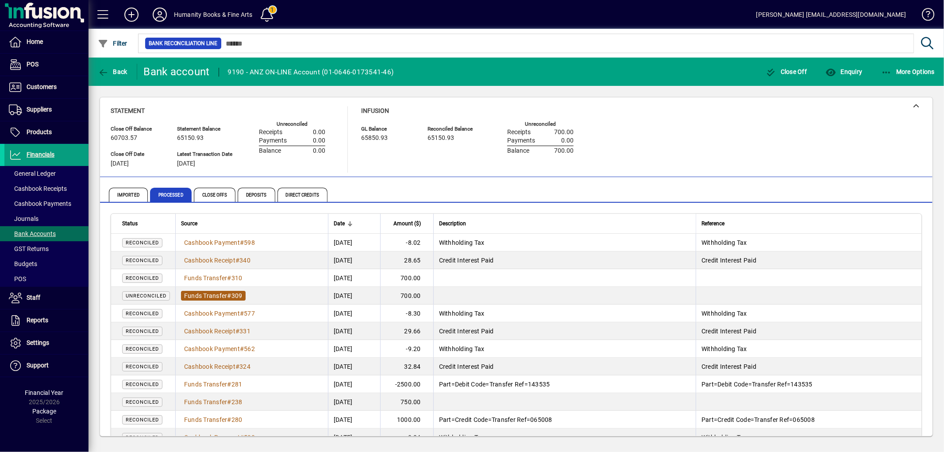
click at [220, 297] on span "Funds Transfer" at bounding box center [205, 295] width 43 height 7
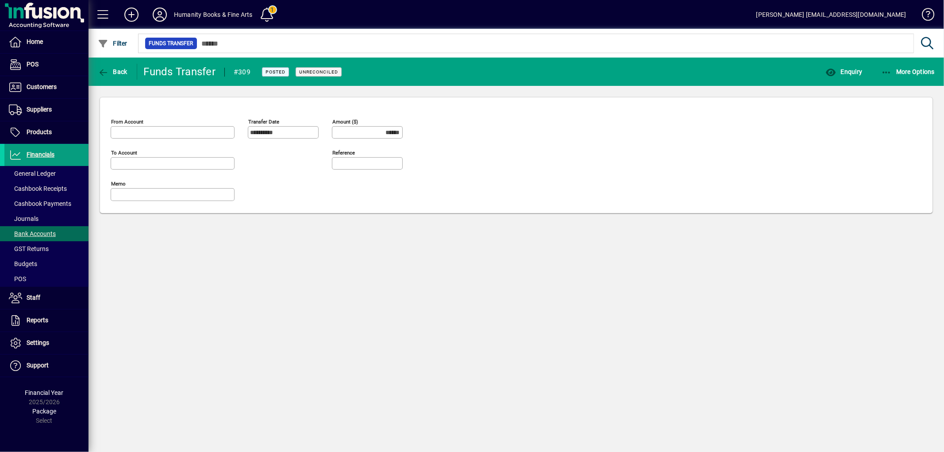
type input "**********"
click at [886, 77] on span "button" at bounding box center [908, 71] width 58 height 21
click at [882, 93] on span "Reverse" at bounding box center [900, 91] width 74 height 11
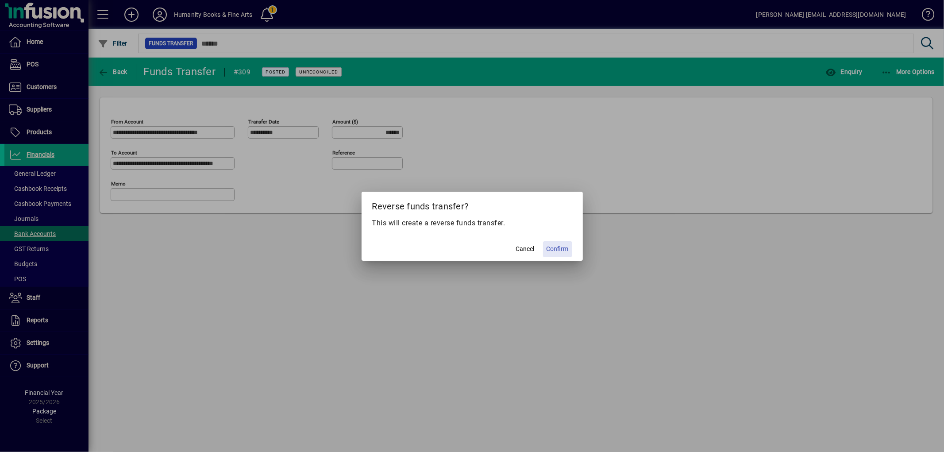
click at [552, 247] on span "Confirm" at bounding box center [558, 248] width 22 height 9
type input "*******"
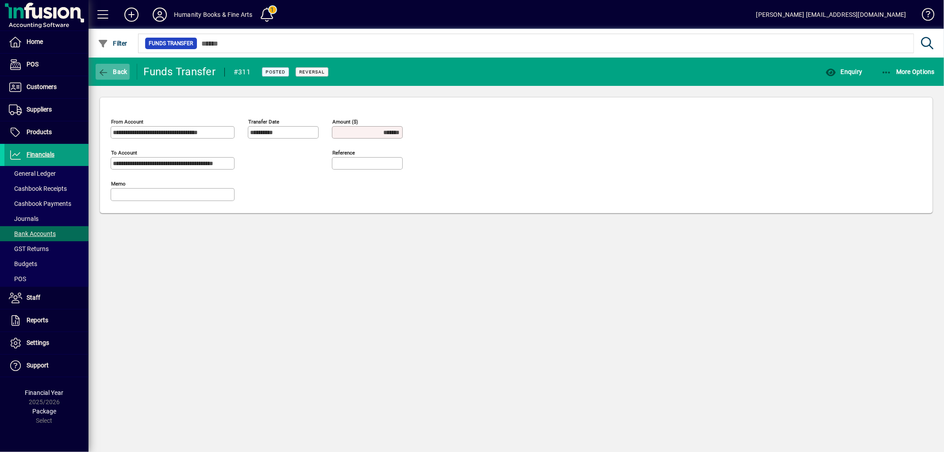
click at [100, 72] on icon "button" at bounding box center [103, 72] width 11 height 9
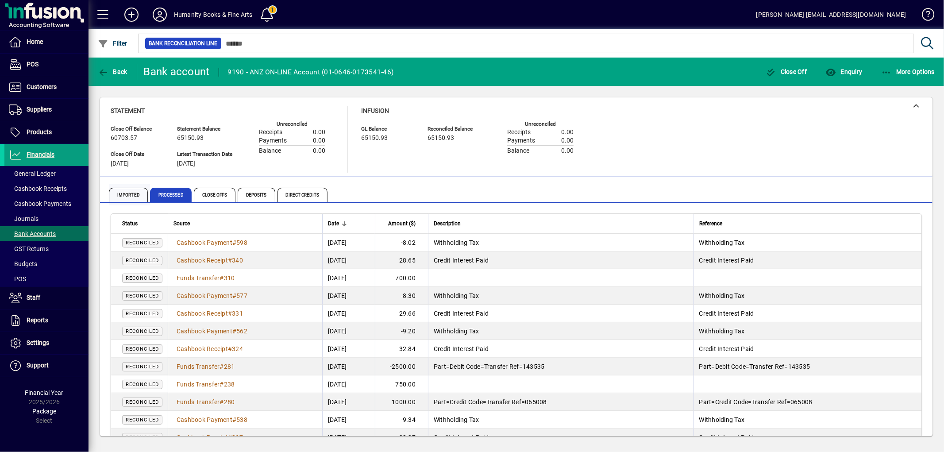
click at [126, 189] on span "Imported" at bounding box center [128, 195] width 39 height 14
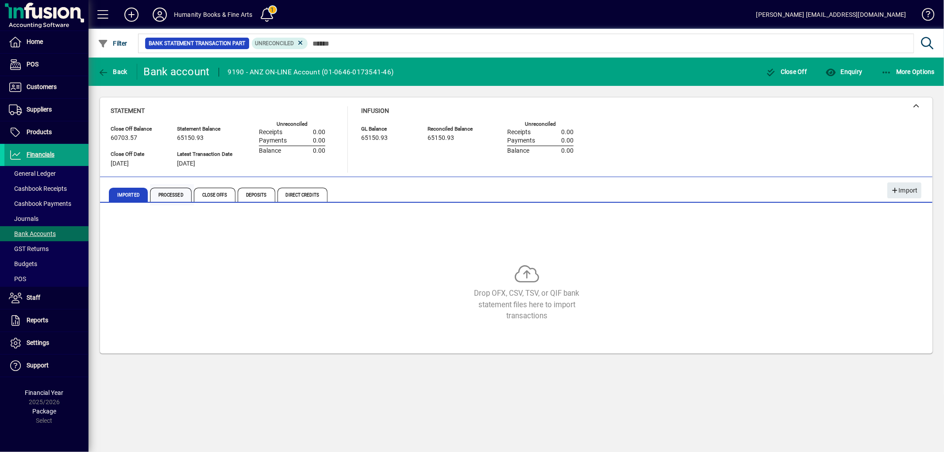
click at [155, 189] on span "Processed" at bounding box center [171, 195] width 42 height 14
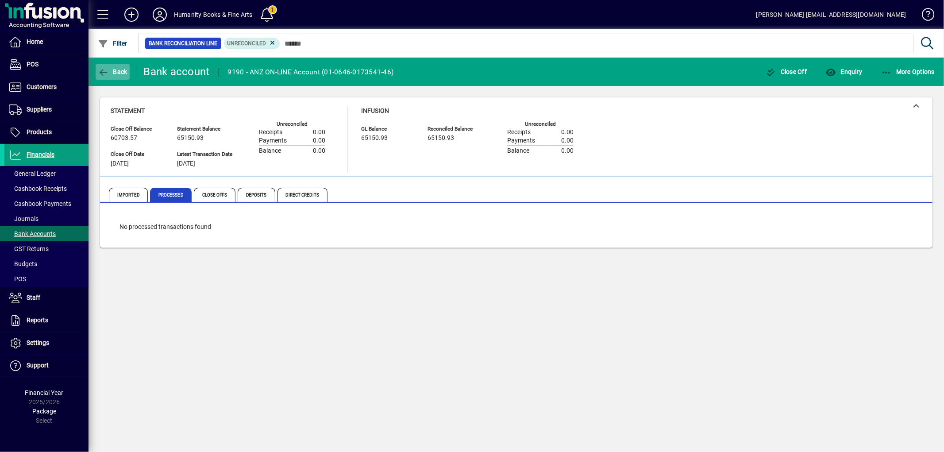
click at [104, 72] on icon "button" at bounding box center [103, 72] width 11 height 9
click at [102, 76] on span "button" at bounding box center [113, 71] width 34 height 21
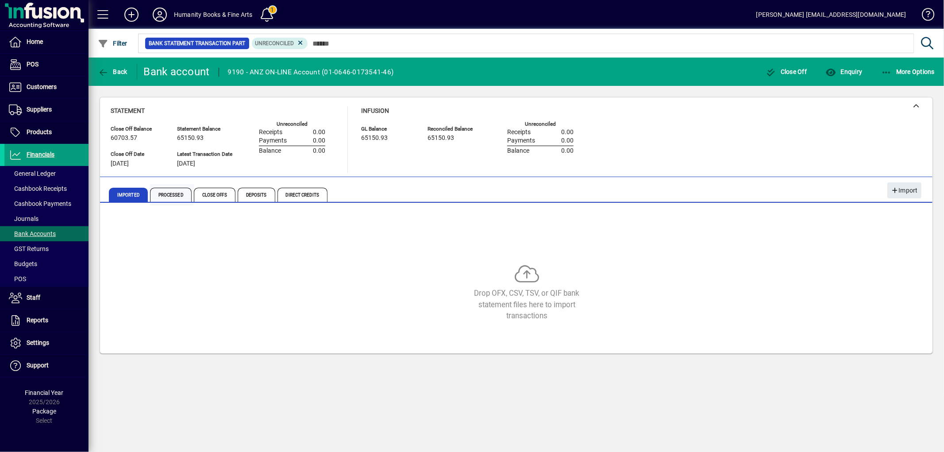
click at [163, 197] on span "Processed" at bounding box center [171, 195] width 42 height 14
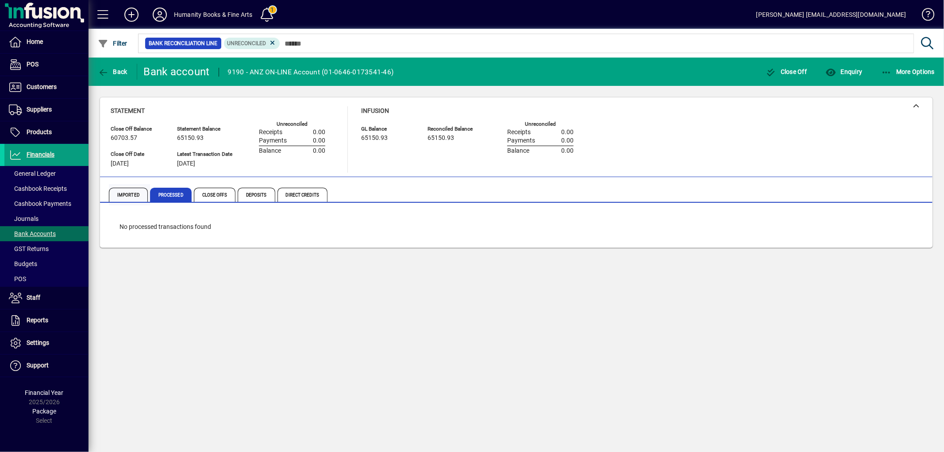
click at [126, 192] on span "Imported" at bounding box center [128, 195] width 39 height 14
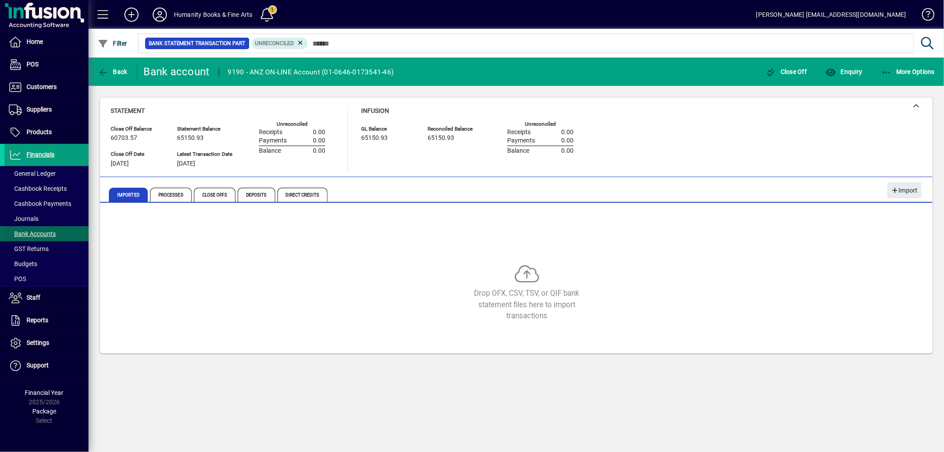
click at [31, 230] on span "Bank Accounts" at bounding box center [32, 233] width 47 height 7
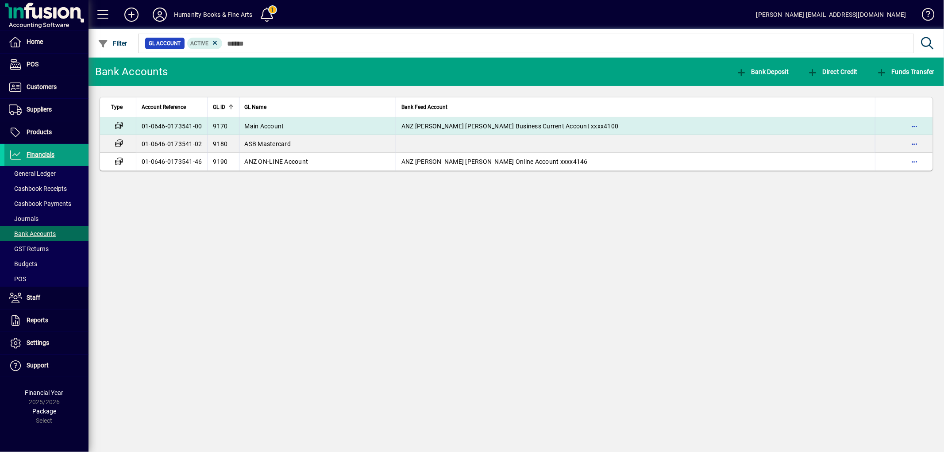
click at [260, 132] on td "Main Account" at bounding box center [317, 126] width 157 height 18
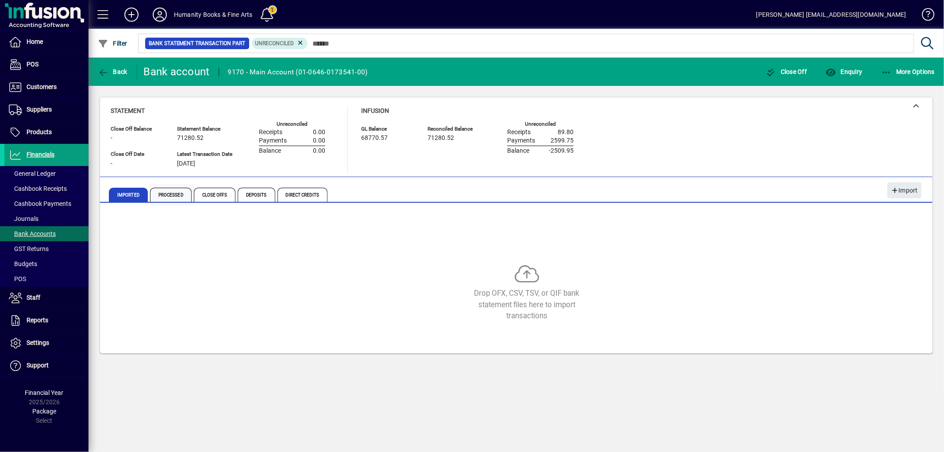
click at [176, 202] on span "Processed" at bounding box center [172, 194] width 44 height 21
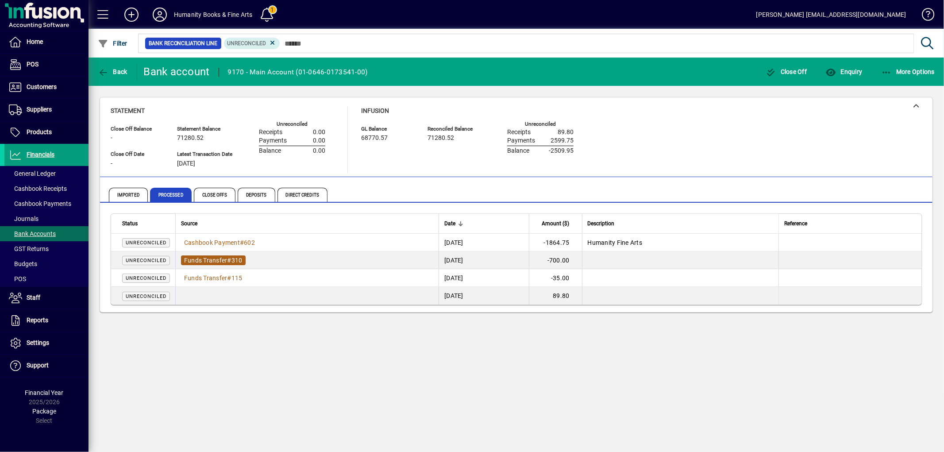
click at [228, 261] on span "Funds Transfer" at bounding box center [205, 260] width 43 height 7
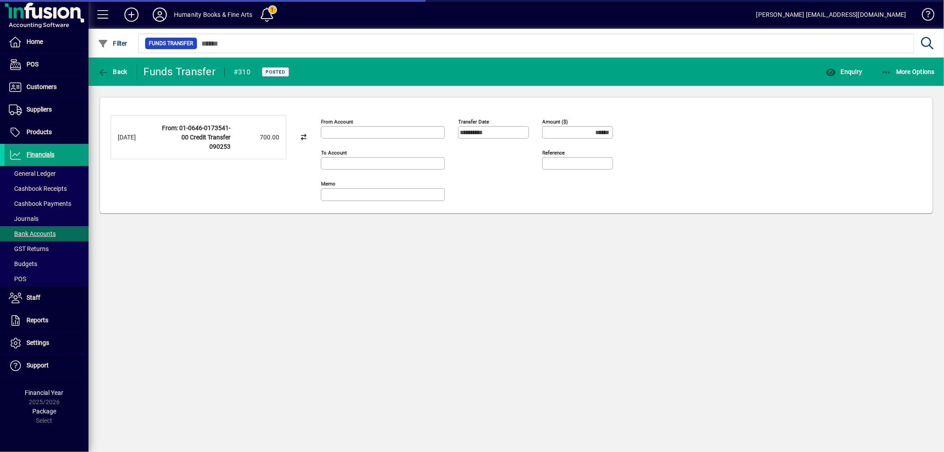
type input "**********"
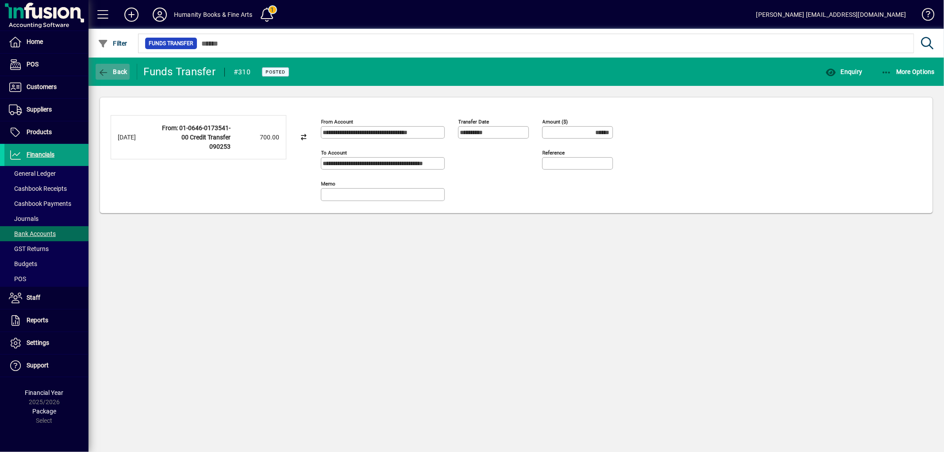
click at [104, 75] on icon "button" at bounding box center [103, 72] width 11 height 9
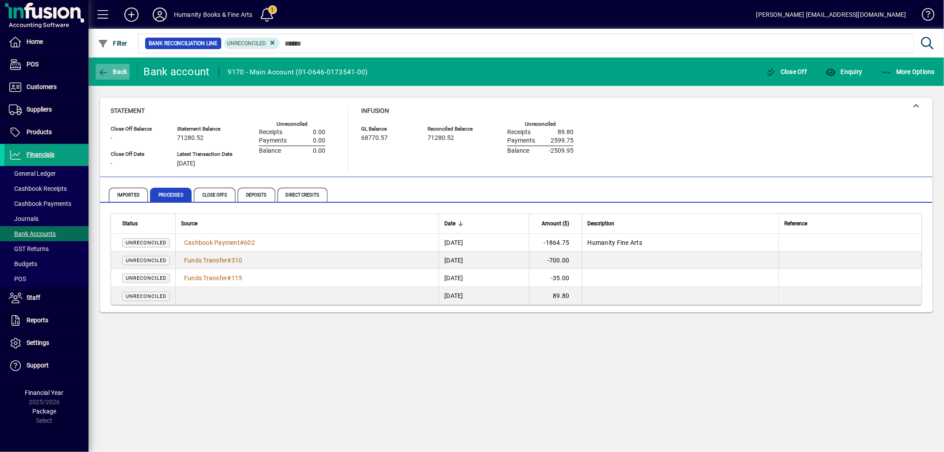
click at [100, 66] on span "button" at bounding box center [113, 71] width 34 height 21
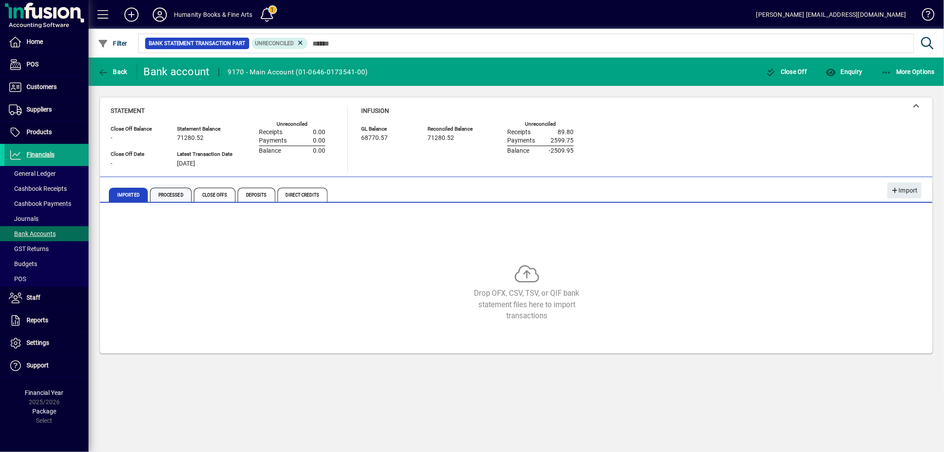
click at [165, 197] on span "Processed" at bounding box center [171, 195] width 42 height 14
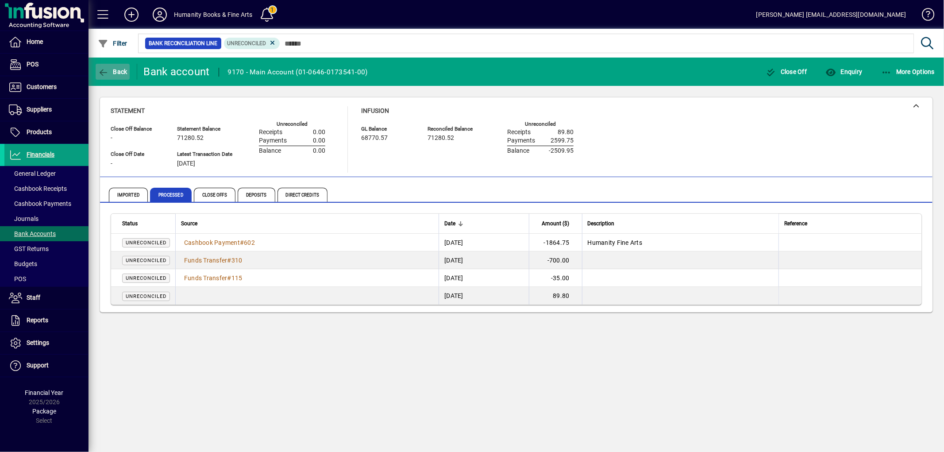
click at [96, 72] on span "button" at bounding box center [113, 71] width 34 height 21
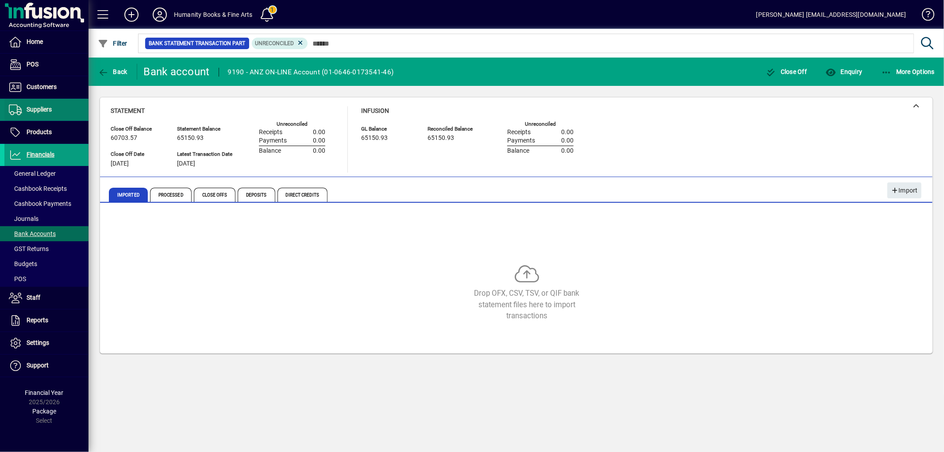
click at [41, 109] on span "Suppliers" at bounding box center [39, 109] width 25 height 7
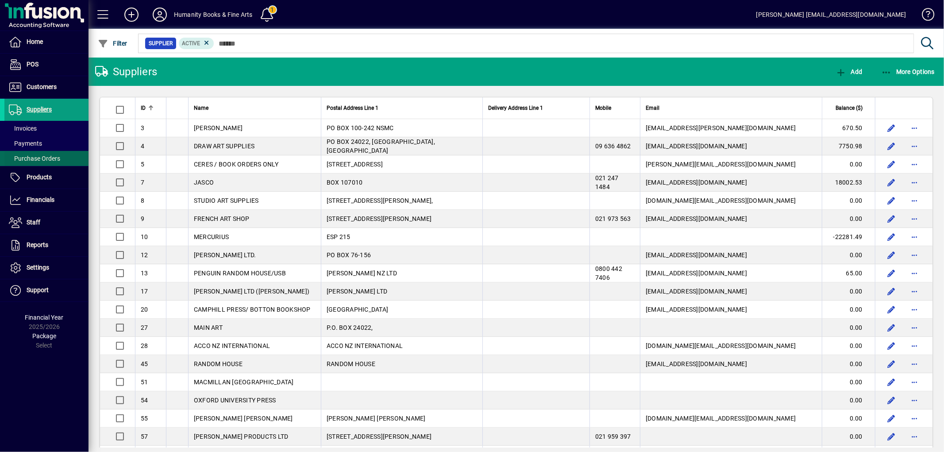
click at [38, 156] on span "Purchase Orders" at bounding box center [34, 158] width 51 height 7
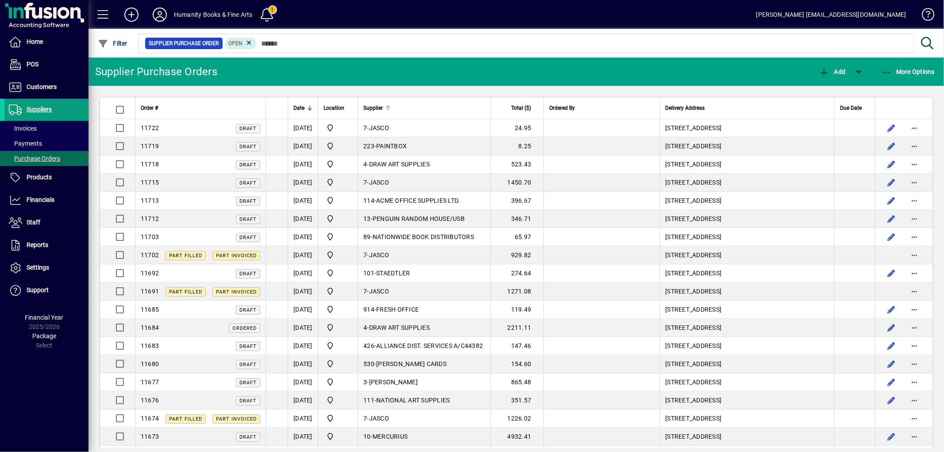
click at [383, 107] on span "Supplier" at bounding box center [372, 108] width 19 height 10
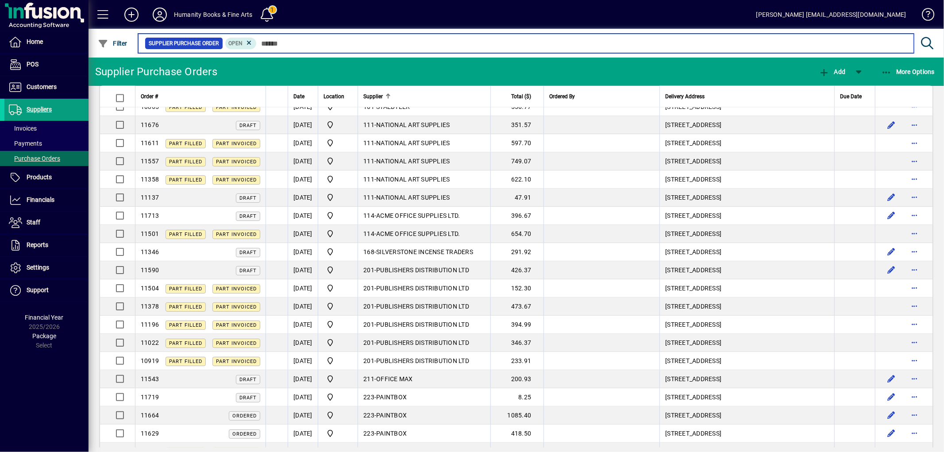
scroll to position [1131, 0]
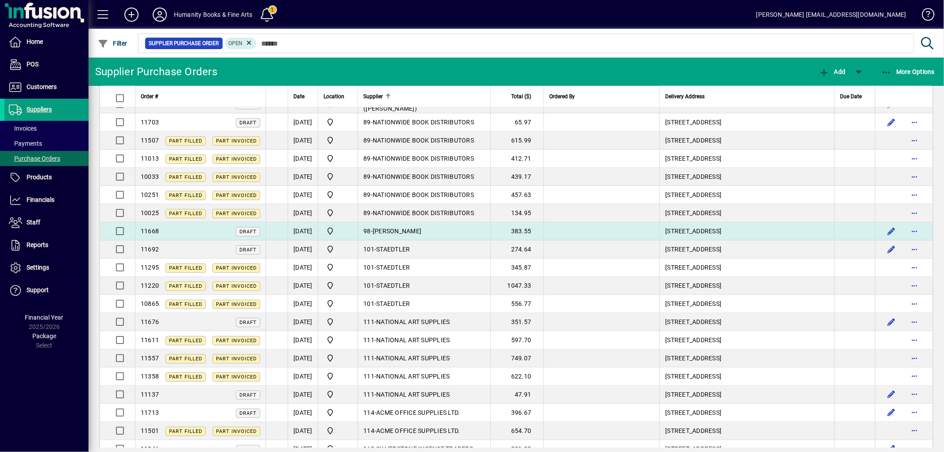
click at [444, 238] on td "98 - [PERSON_NAME]" at bounding box center [424, 231] width 133 height 18
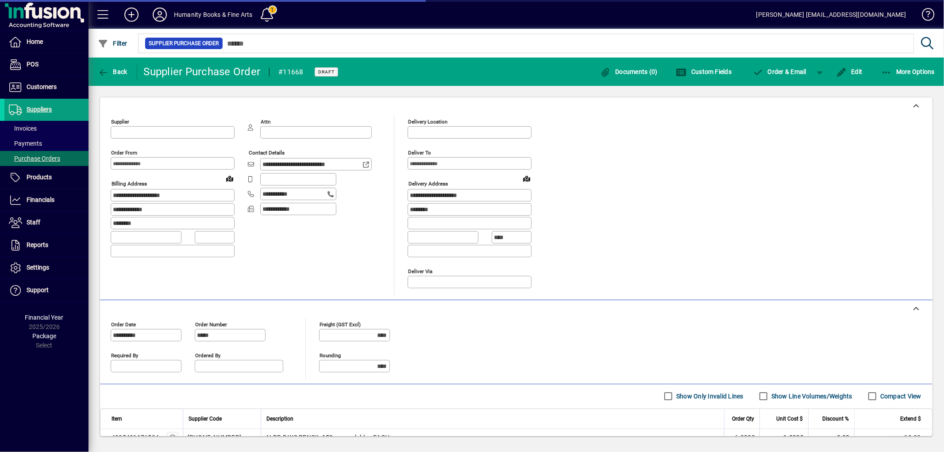
type input "**********"
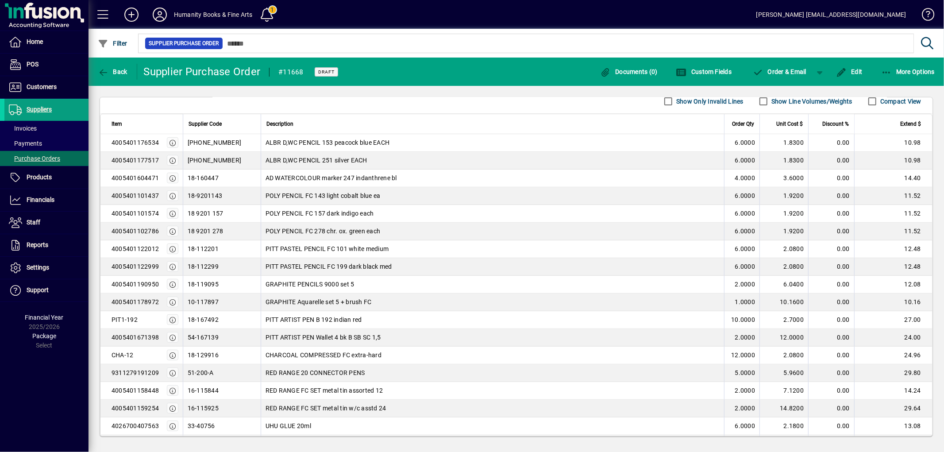
scroll to position [344, 0]
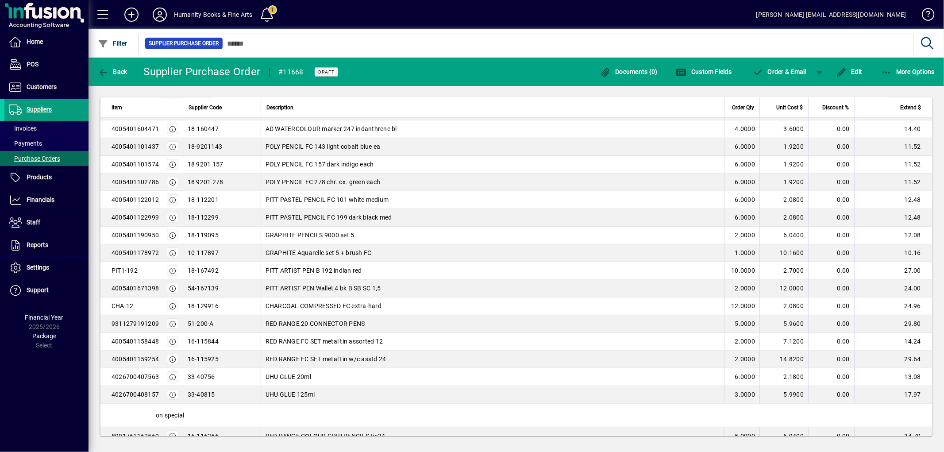
click at [332, 289] on span "PITT ARTIST PEN Wallet 4 bk B SB SC 1,5" at bounding box center [324, 288] width 116 height 9
drag, startPoint x: 347, startPoint y: 288, endPoint x: 259, endPoint y: 294, distance: 87.4
click at [261, 294] on td "PITT ARTIST PEN Wallet 4 bk B SB SC 1,5" at bounding box center [492, 289] width 463 height 18
copy span "PITT ARTIST PEN Wallet 4 bk B"
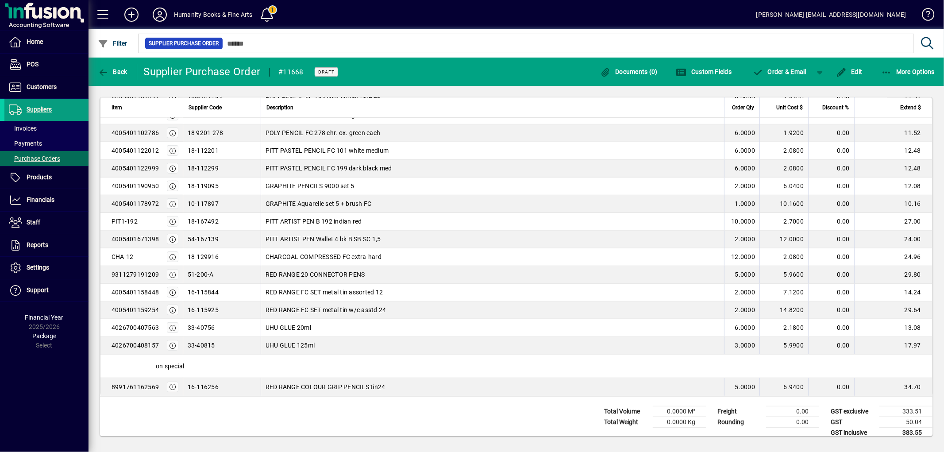
click at [404, 337] on td "UHU GLUE 20ml" at bounding box center [492, 328] width 463 height 18
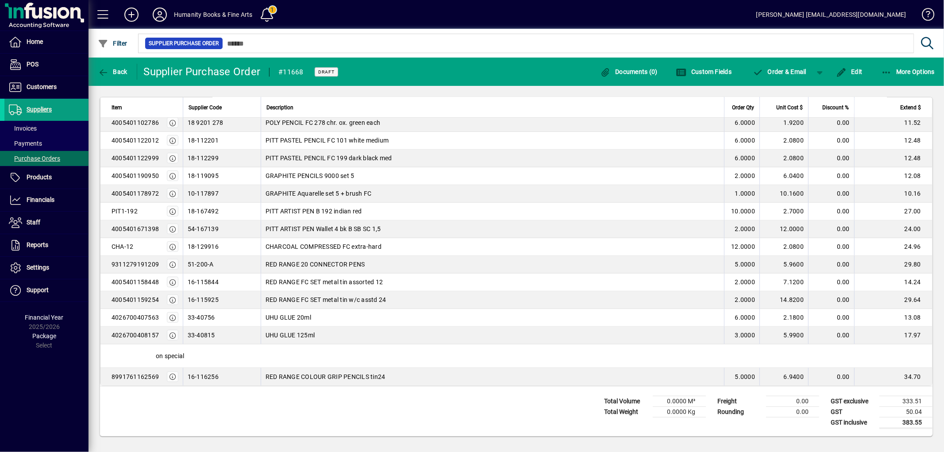
scroll to position [307, 0]
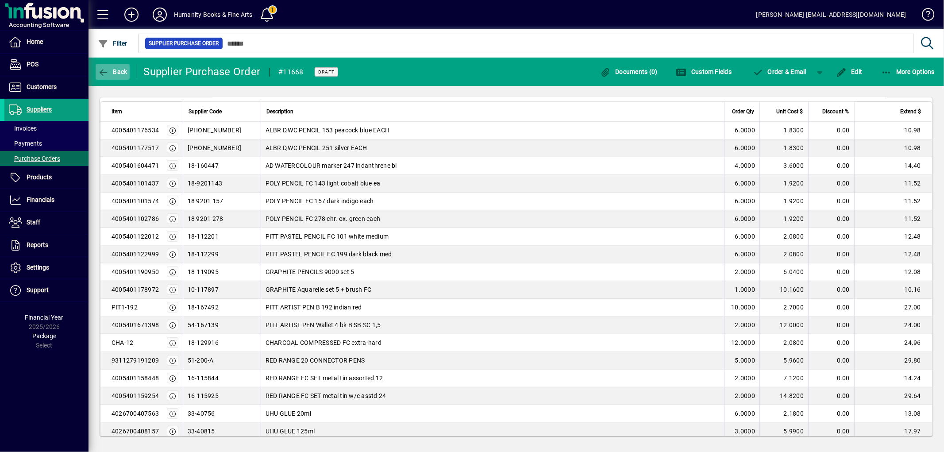
click at [105, 75] on icon "button" at bounding box center [103, 72] width 11 height 9
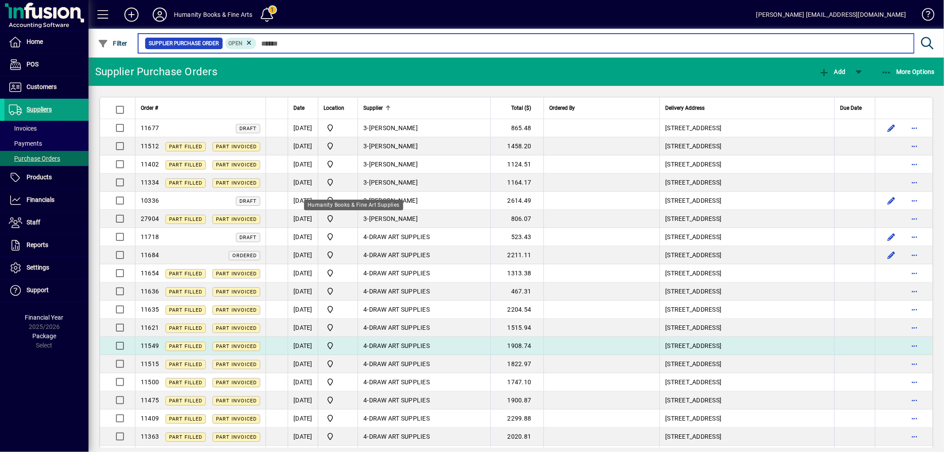
scroll to position [98, 0]
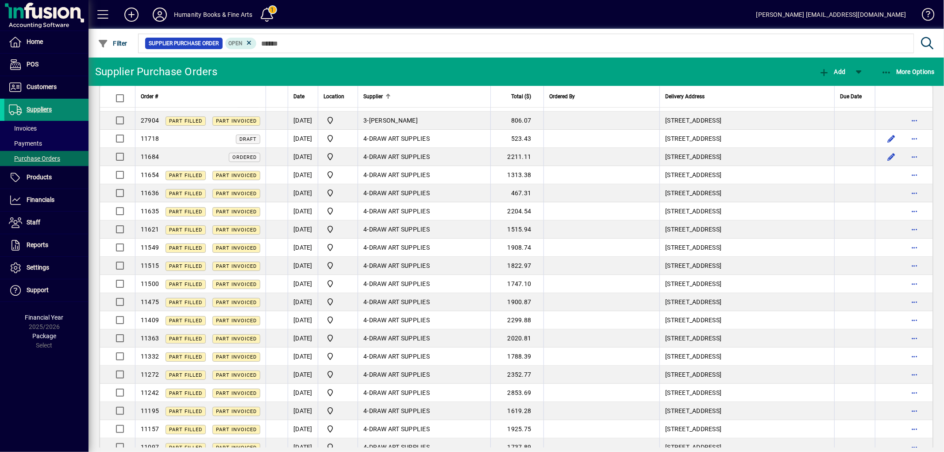
click at [46, 108] on span "Suppliers" at bounding box center [39, 109] width 25 height 7
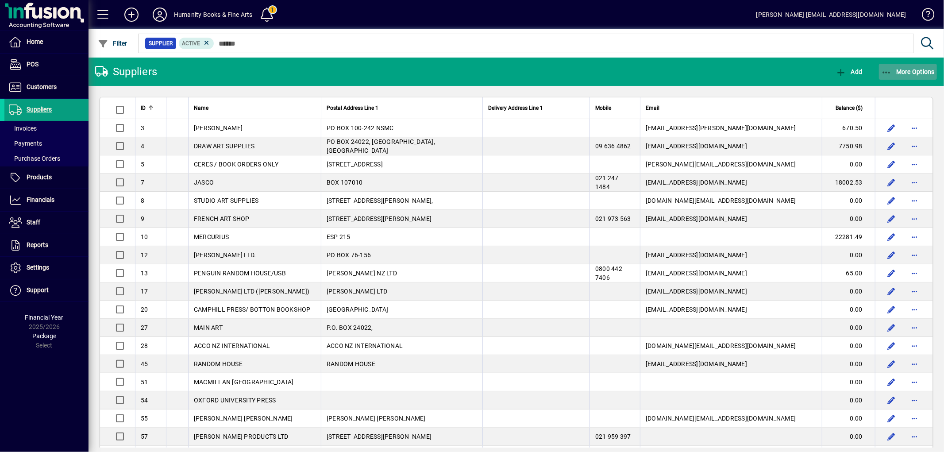
click at [887, 72] on icon "button" at bounding box center [886, 72] width 11 height 9
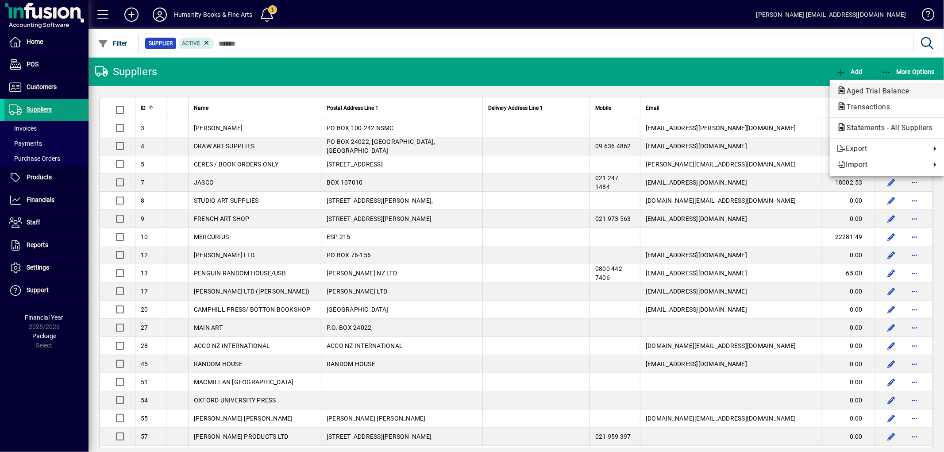
click at [880, 90] on span "Aged Trial Balance" at bounding box center [875, 91] width 77 height 8
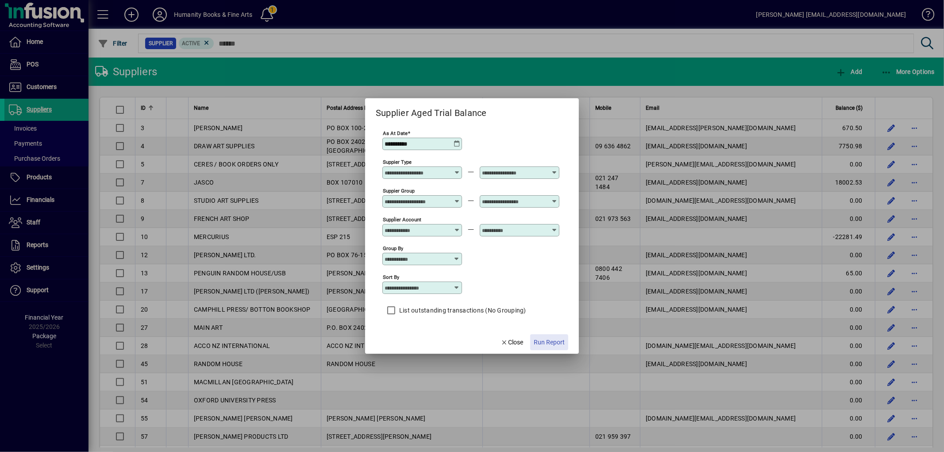
click at [541, 344] on span "Run Report" at bounding box center [549, 342] width 31 height 9
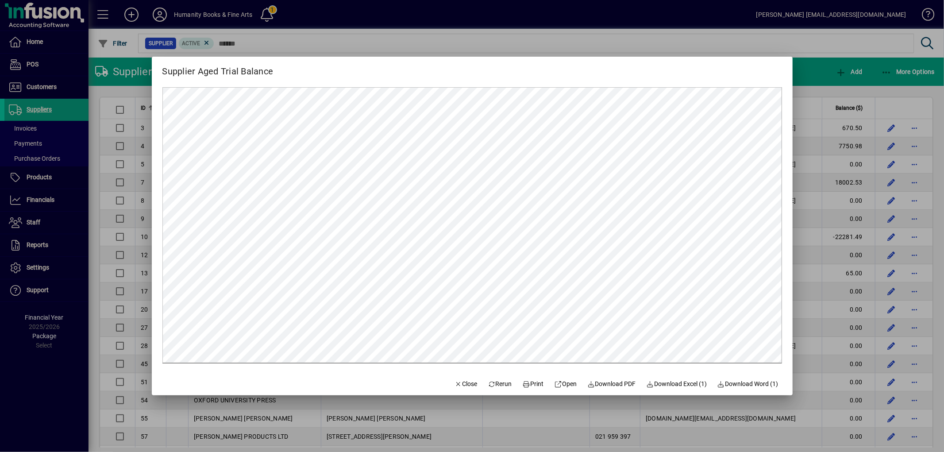
click at [811, 317] on div at bounding box center [472, 226] width 944 height 452
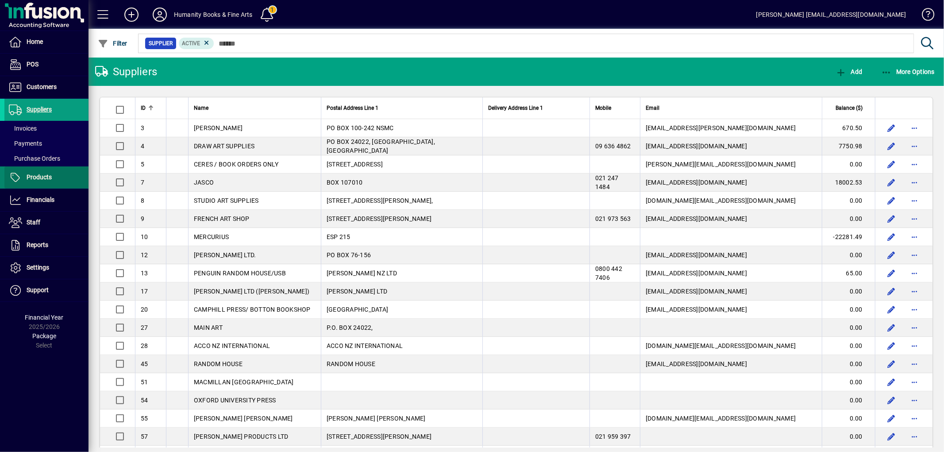
click at [32, 188] on span at bounding box center [46, 177] width 84 height 21
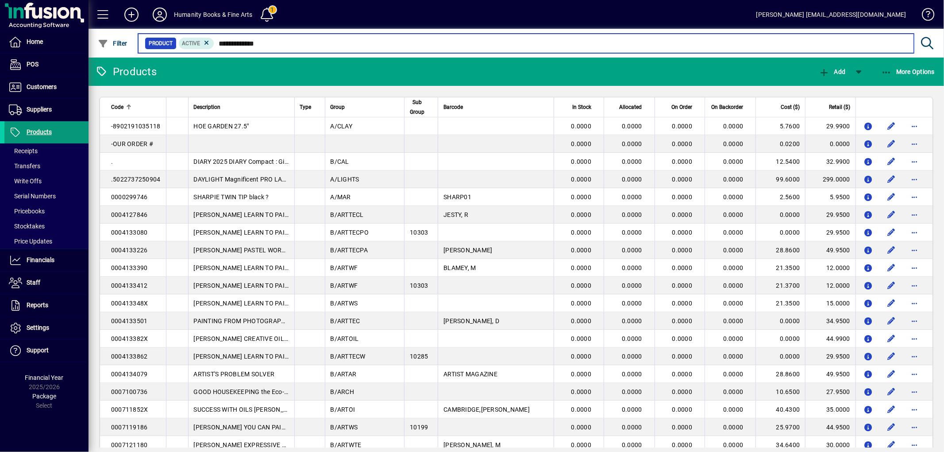
type input "**********"
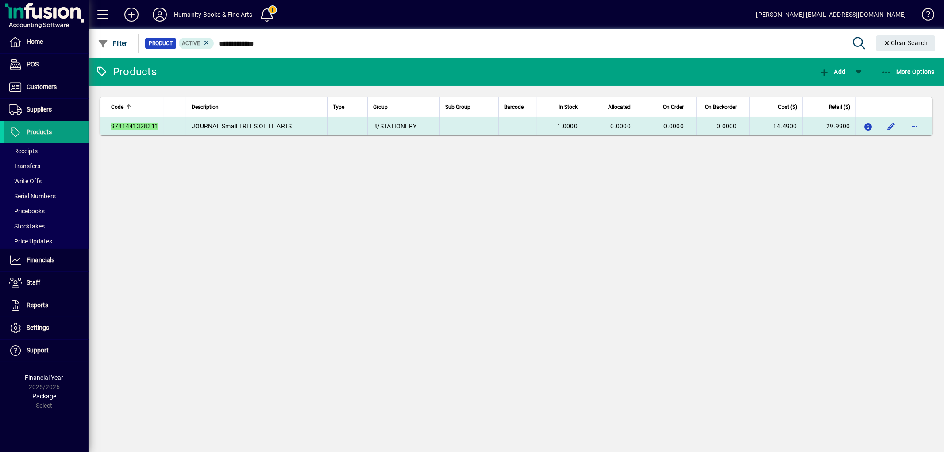
click at [274, 134] on td "JOURNAL Small TREES OF HEARTS" at bounding box center [256, 126] width 141 height 18
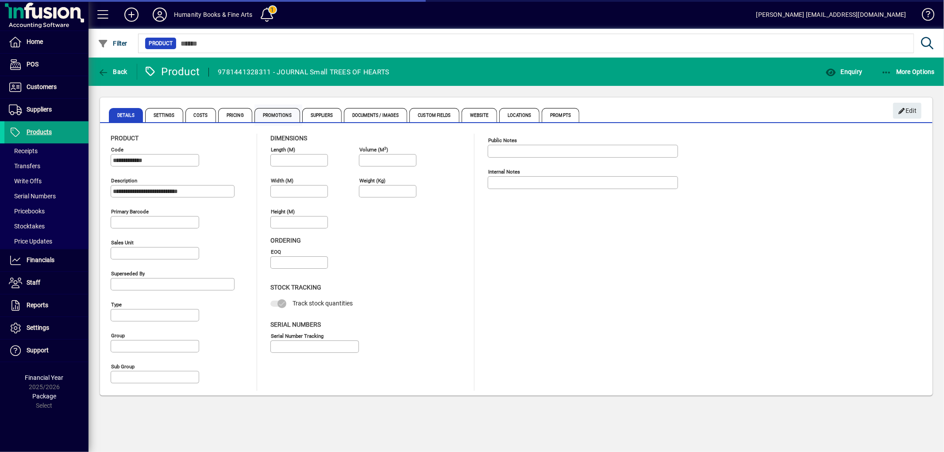
type input "**********"
type input "****"
click at [232, 118] on span "Pricing" at bounding box center [235, 115] width 34 height 14
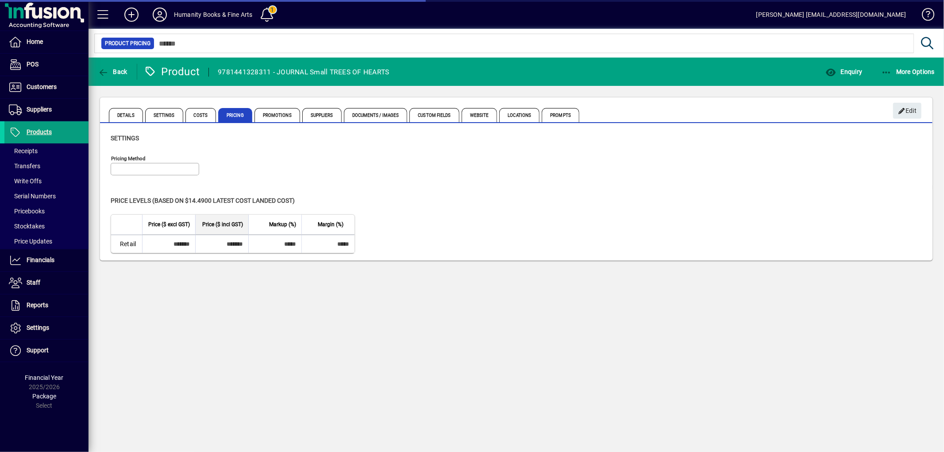
type input "**********"
click at [904, 112] on icon "button" at bounding box center [902, 111] width 8 height 6
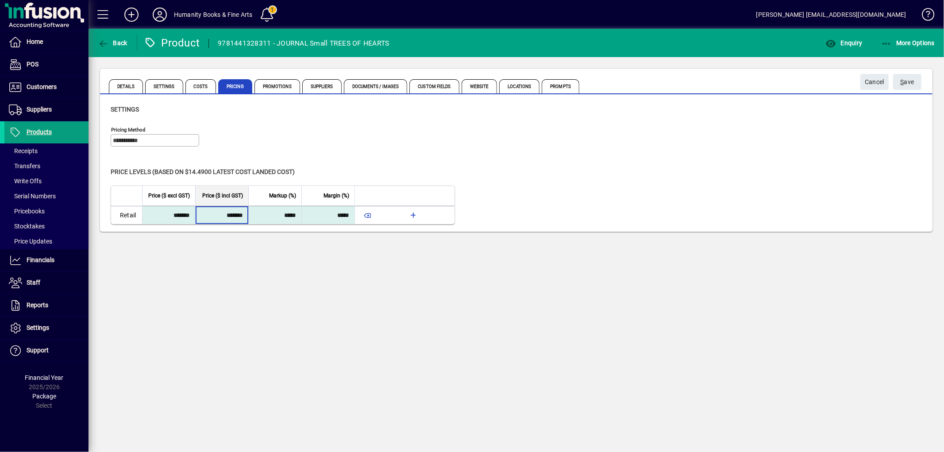
click at [224, 218] on input "*******" at bounding box center [221, 215] width 48 height 16
type input "*******"
type input "*****"
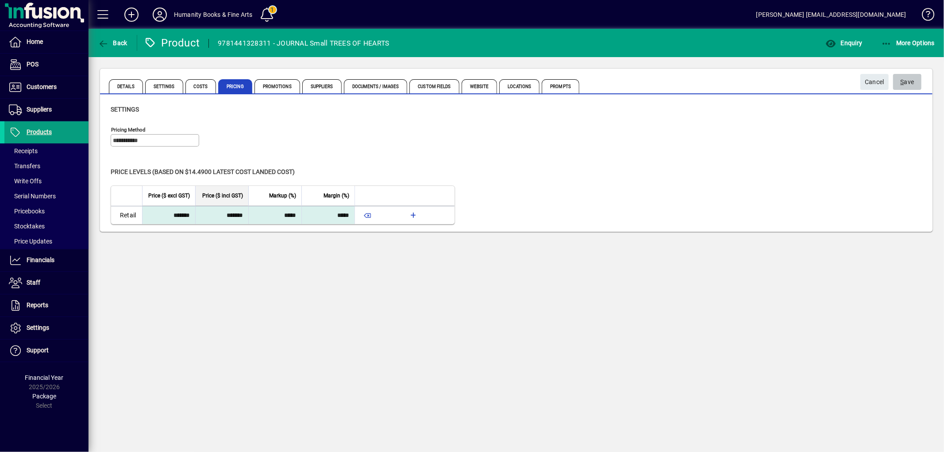
click at [914, 77] on span "submit" at bounding box center [907, 81] width 28 height 21
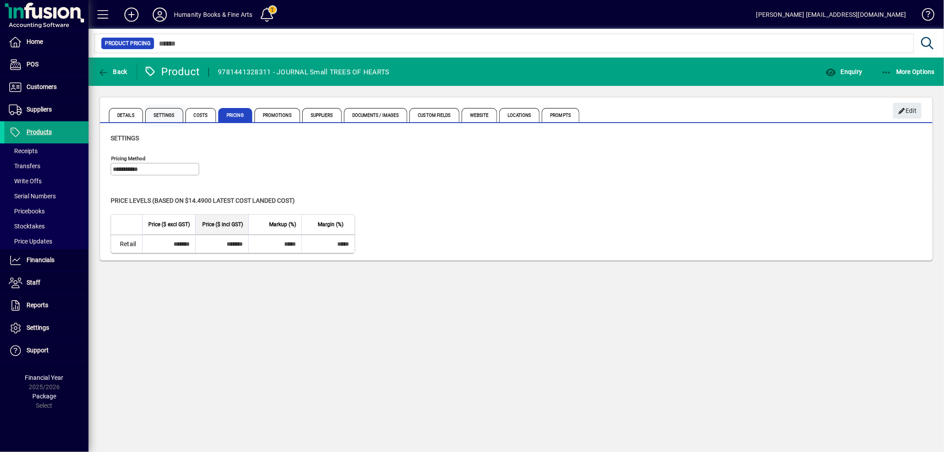
click at [172, 114] on span "Settings" at bounding box center [164, 115] width 38 height 14
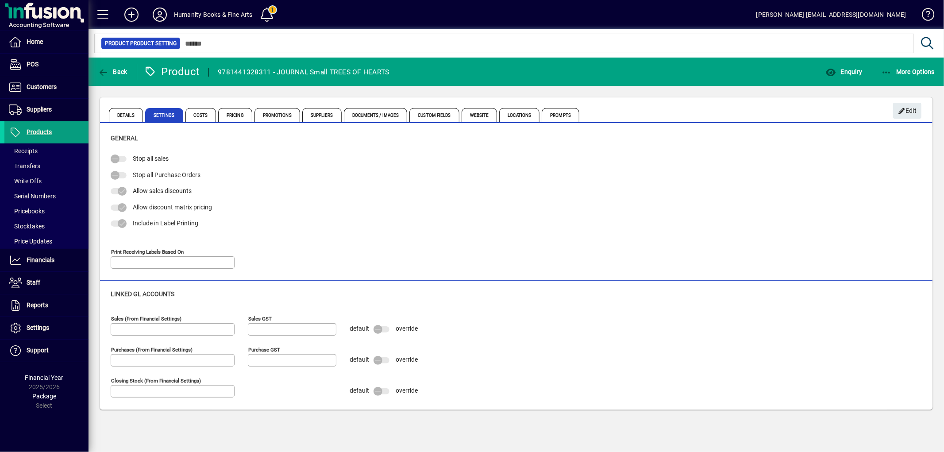
type input "**********"
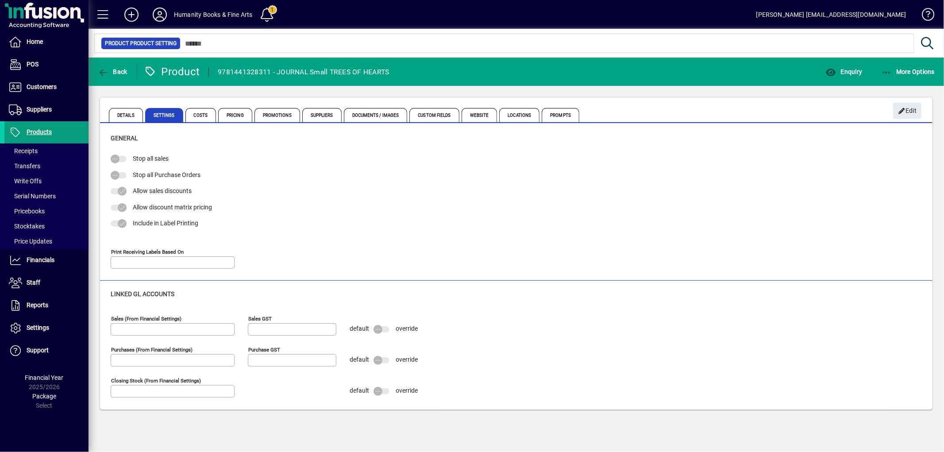
type input "**********"
drag, startPoint x: 905, startPoint y: 102, endPoint x: 187, endPoint y: 199, distance: 724.5
click at [904, 102] on span "button" at bounding box center [907, 110] width 28 height 21
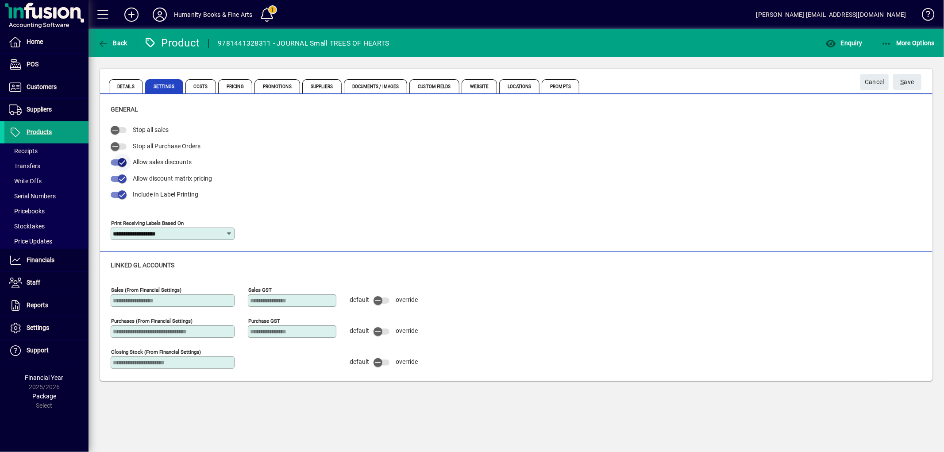
click at [119, 166] on span "button" at bounding box center [122, 162] width 9 height 9
click at [912, 80] on span "S ave" at bounding box center [908, 82] width 14 height 15
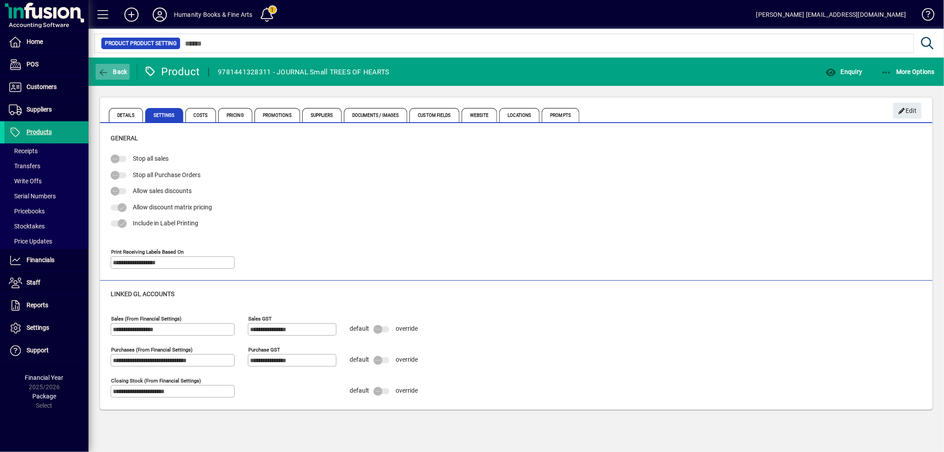
click at [100, 72] on icon "button" at bounding box center [103, 72] width 11 height 9
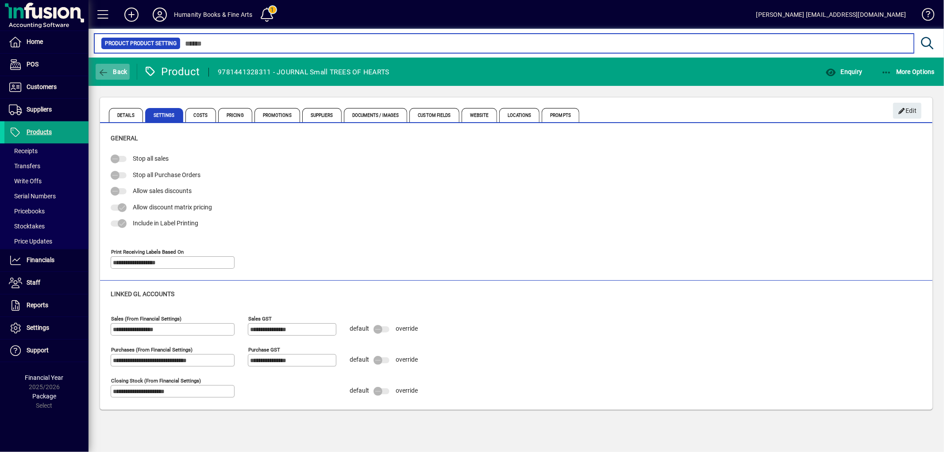
type input "**********"
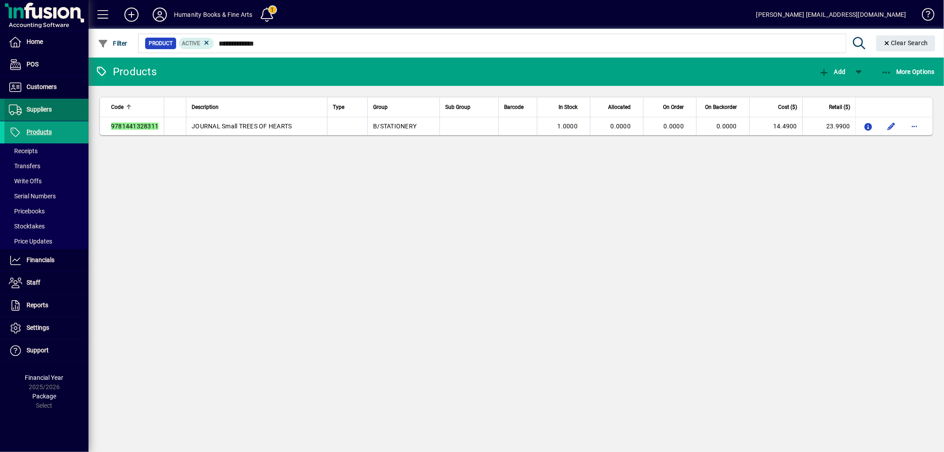
click at [42, 112] on span "Suppliers" at bounding box center [39, 109] width 25 height 7
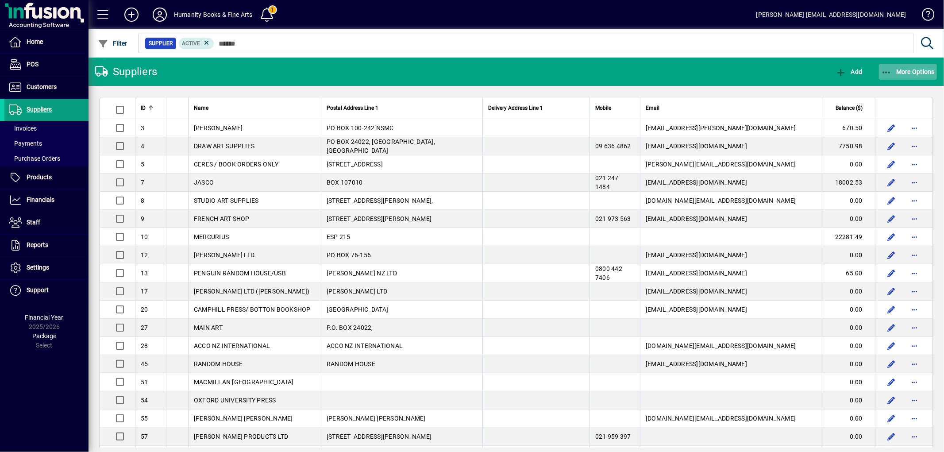
click at [889, 70] on icon "button" at bounding box center [886, 72] width 11 height 9
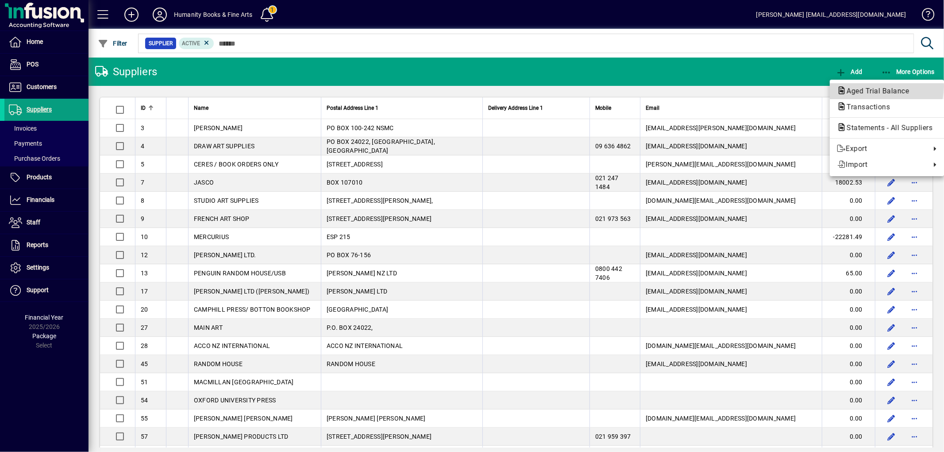
click at [874, 86] on span "Aged Trial Balance" at bounding box center [887, 91] width 100 height 11
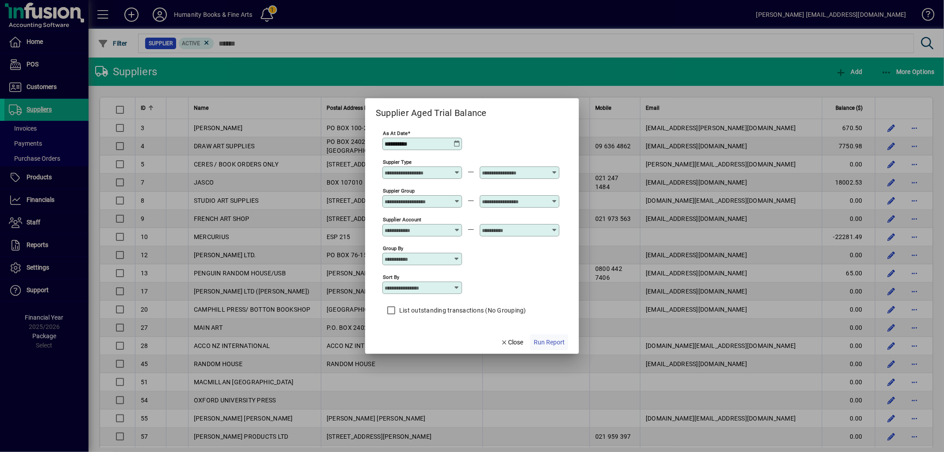
click at [541, 341] on span "Run Report" at bounding box center [549, 342] width 31 height 9
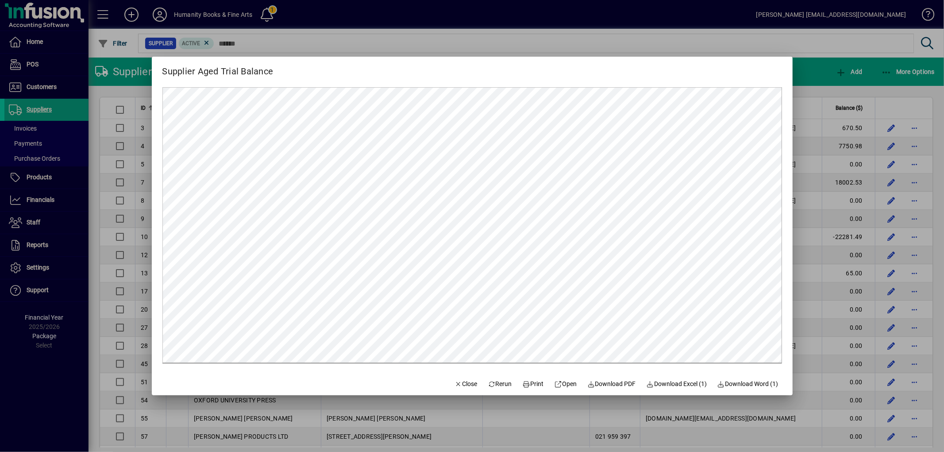
click at [870, 54] on div at bounding box center [472, 226] width 944 height 452
